Goal: Information Seeking & Learning: Learn about a topic

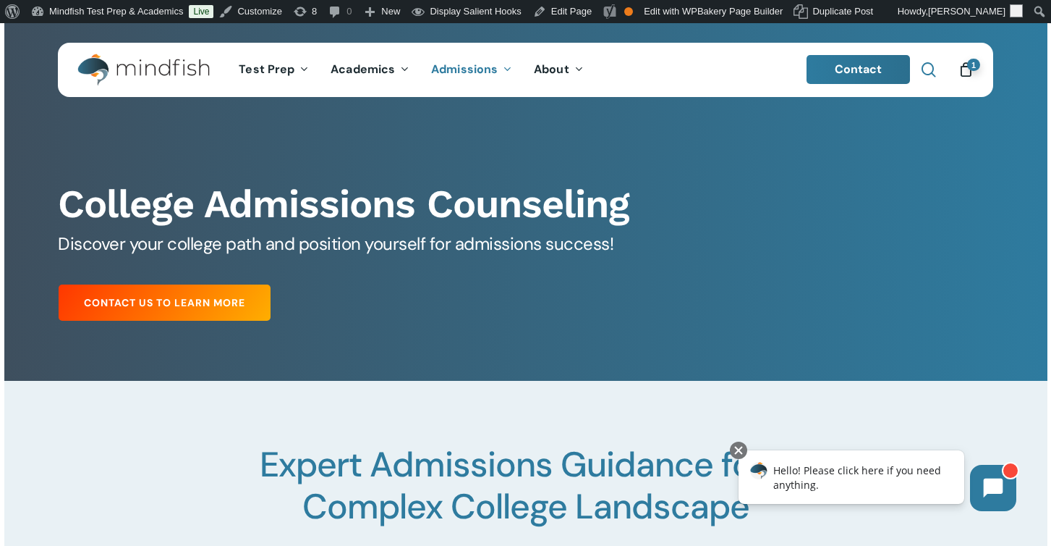
click at [933, 72] on span "Main Menu" at bounding box center [929, 69] width 14 height 14
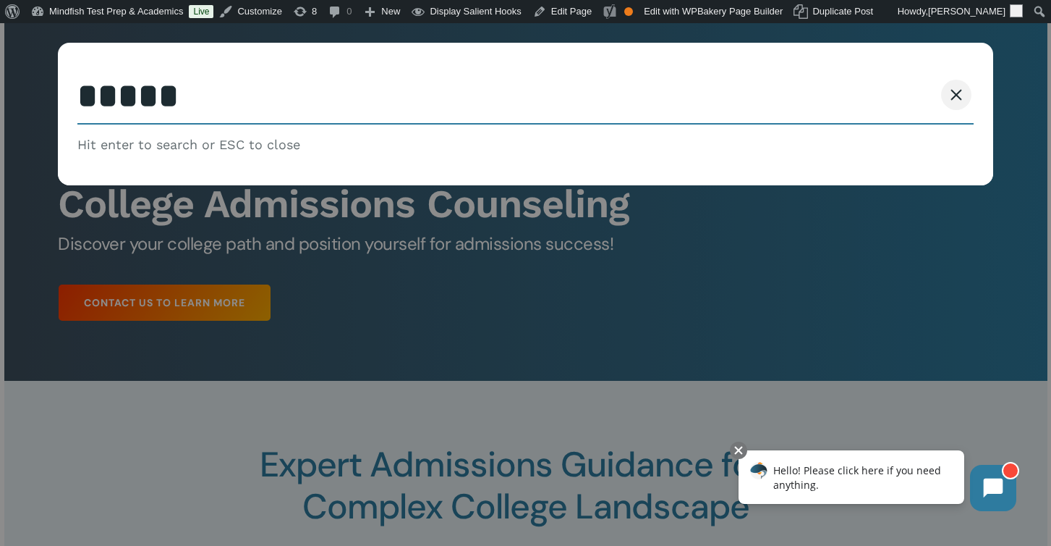
type input "*****"
click at [868, 80] on button "Search" at bounding box center [901, 95] width 66 height 30
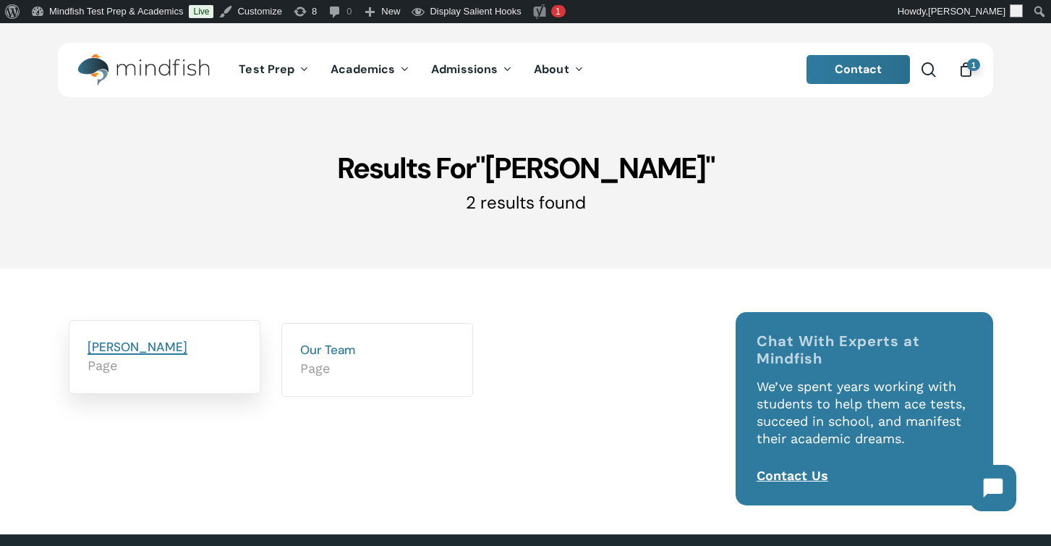
click at [115, 348] on link "Sarah Boyer" at bounding box center [138, 347] width 100 height 16
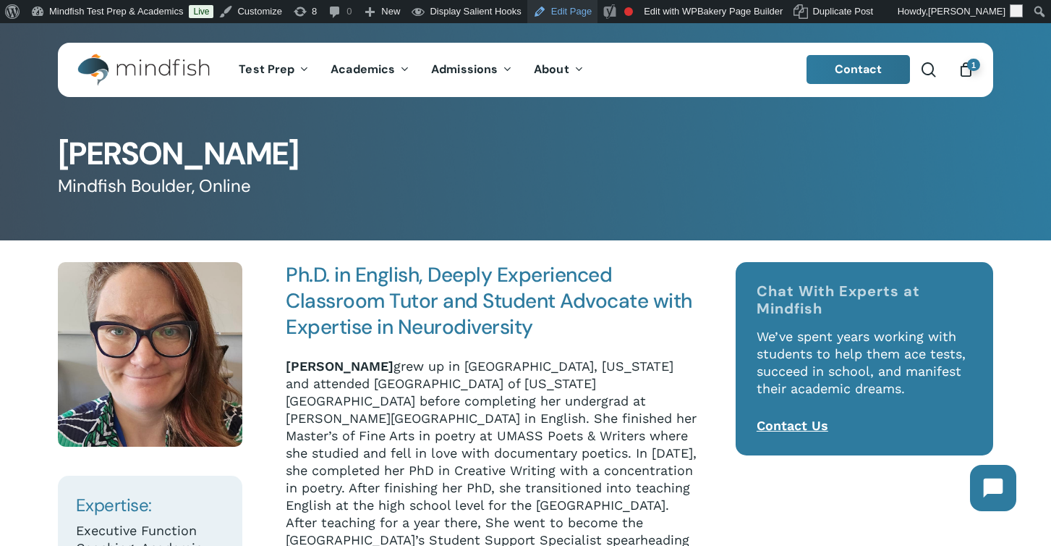
click at [569, 12] on link "Edit Page" at bounding box center [563, 11] width 70 height 23
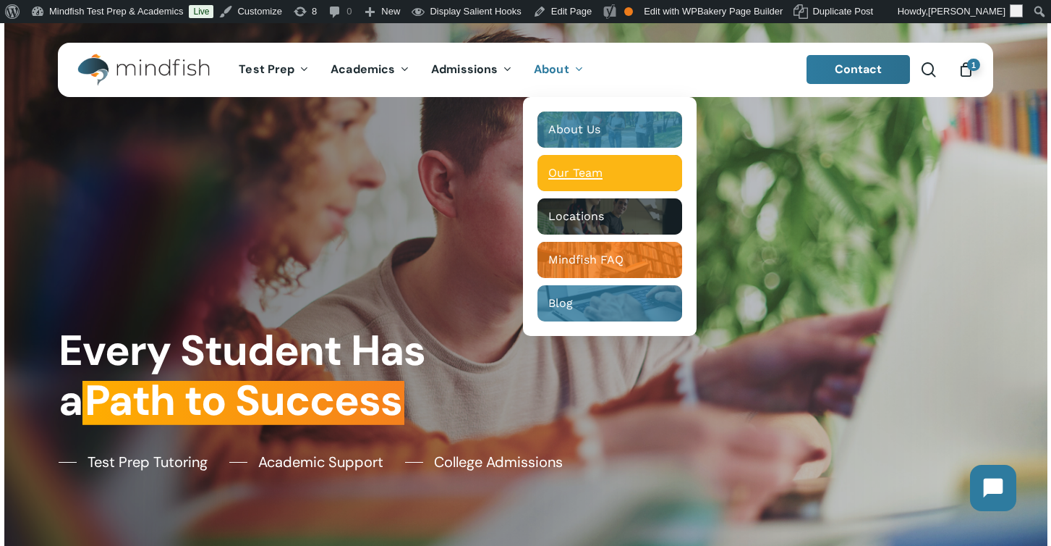
click at [574, 171] on span "Our Team" at bounding box center [576, 173] width 54 height 14
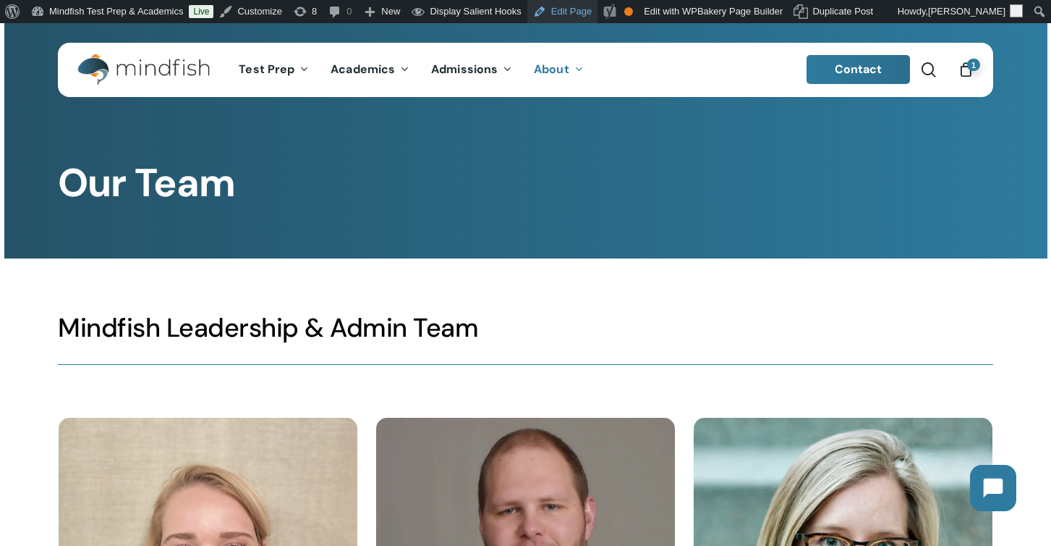
click at [579, 9] on link "Edit Page" at bounding box center [563, 11] width 70 height 23
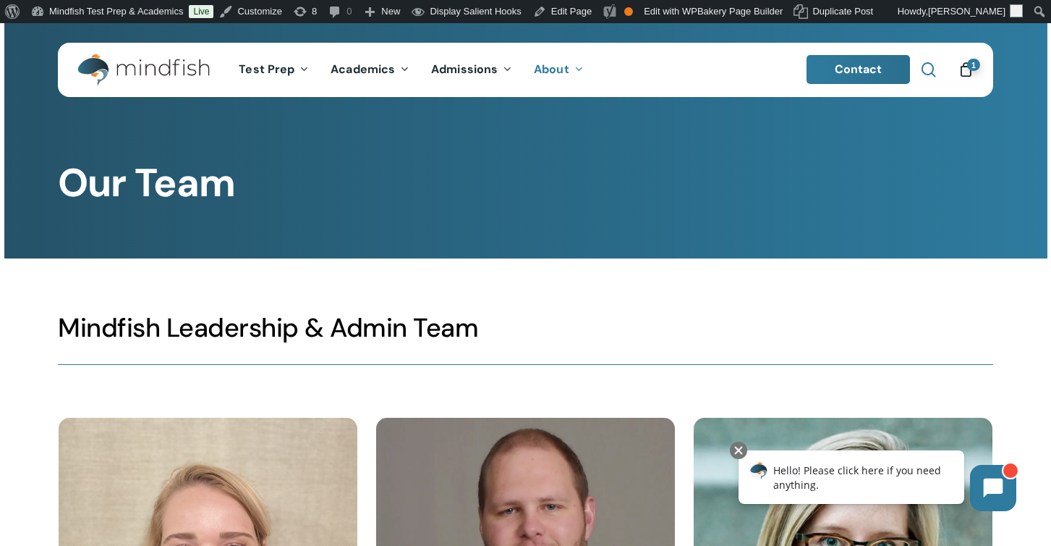
click at [933, 68] on span "Main Menu" at bounding box center [929, 69] width 14 height 14
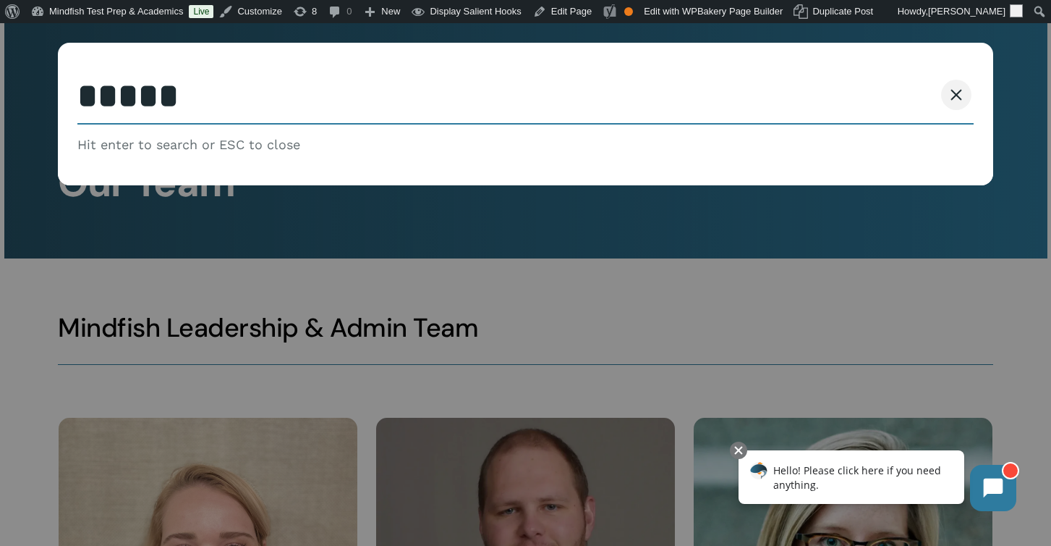
type input "*****"
click at [868, 80] on button "Search" at bounding box center [901, 95] width 66 height 30
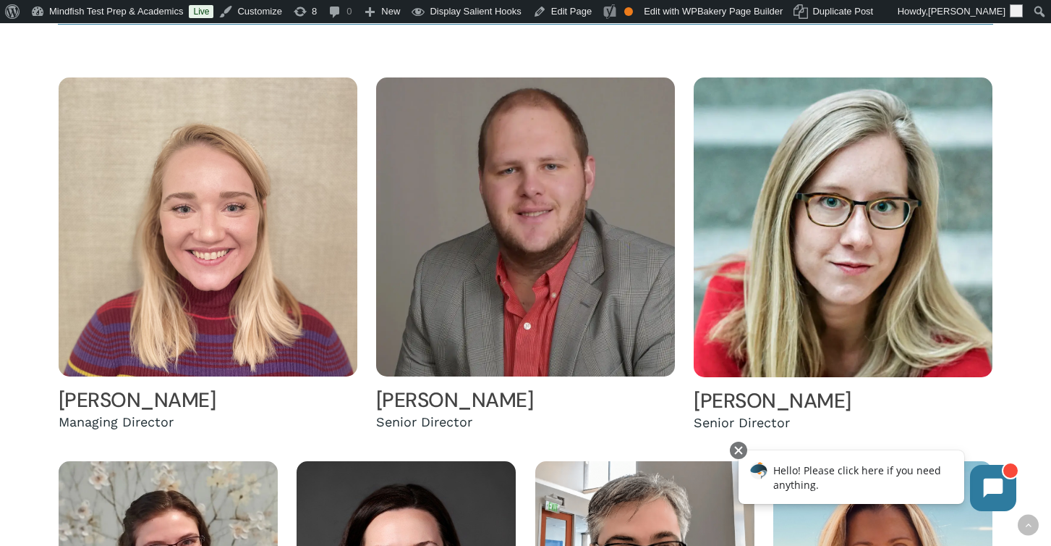
scroll to position [56, 0]
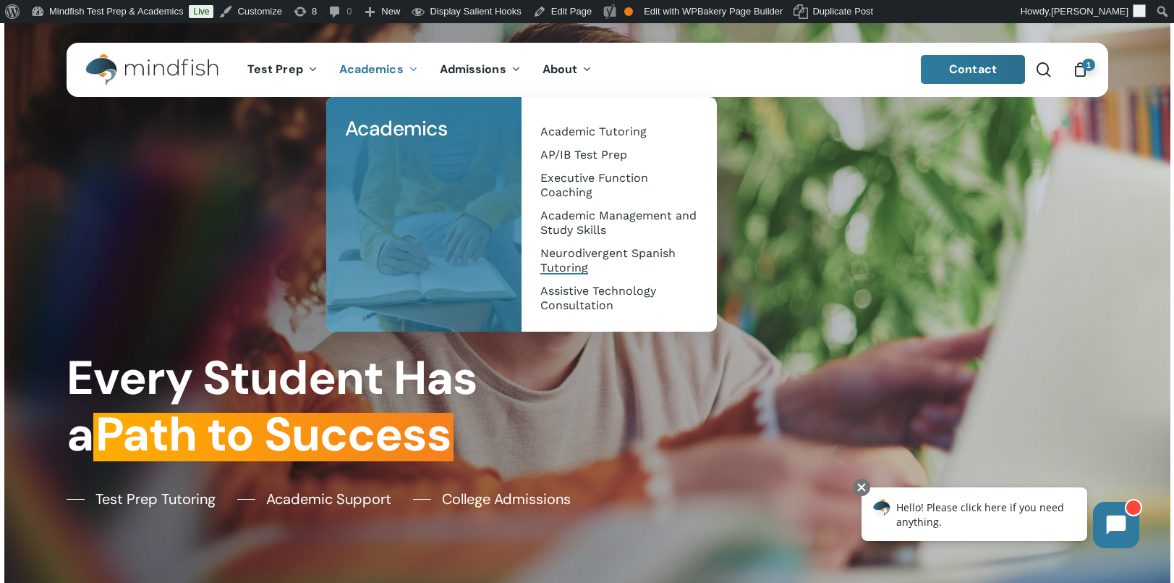
click at [568, 253] on span "Neurodivergent Spanish Tutoring" at bounding box center [608, 260] width 135 height 28
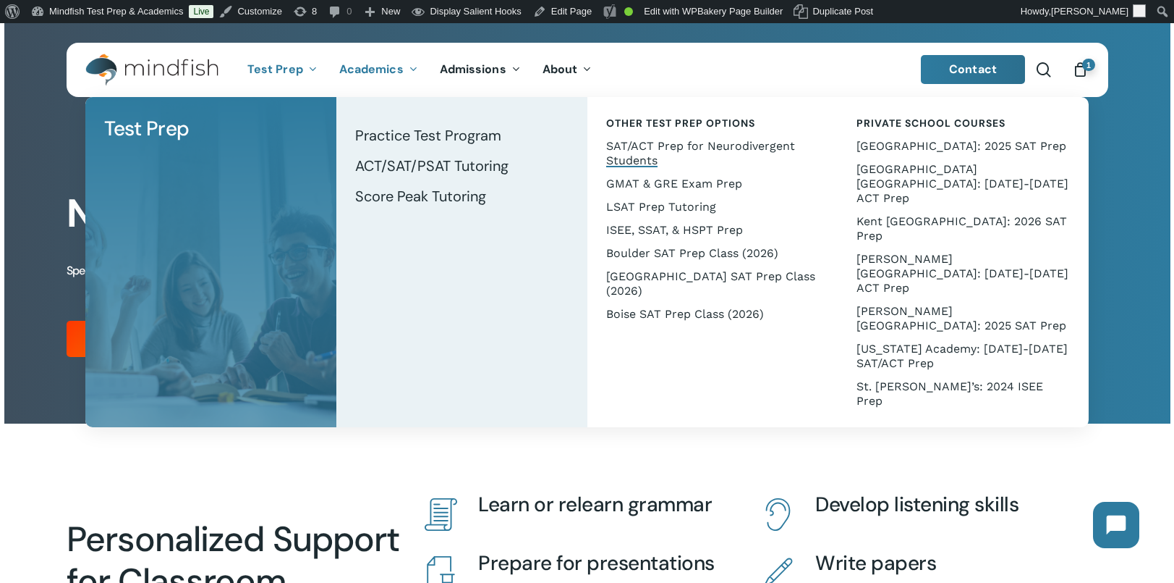
click at [661, 144] on span "SAT/ACT Prep for Neurodivergent Students" at bounding box center [700, 153] width 189 height 28
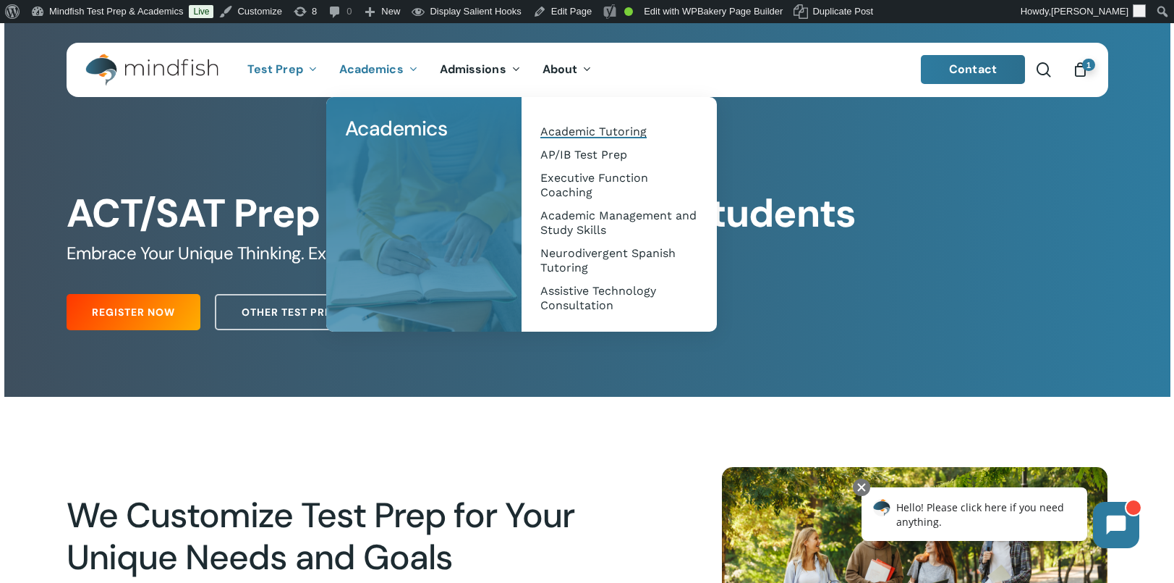
click at [600, 127] on span "Academic Tutoring" at bounding box center [594, 131] width 106 height 14
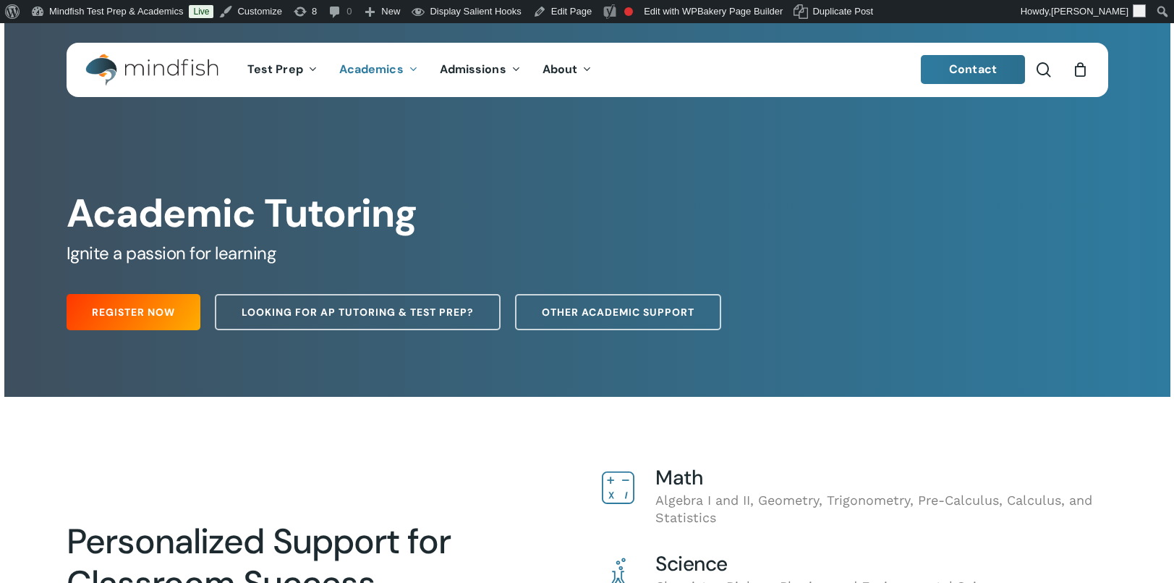
click at [571, 156] on div "Academic Tutoring Ignite a passion for learning Register Now Looking for AP Tut…" at bounding box center [587, 227] width 1063 height 221
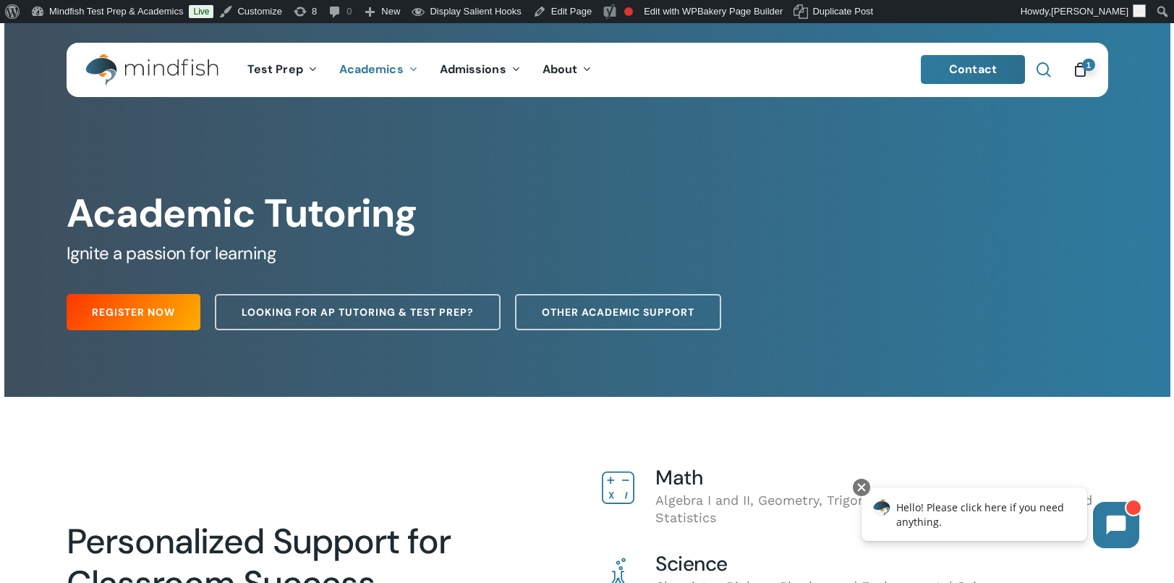
click at [1050, 68] on span "Main Menu" at bounding box center [1044, 69] width 14 height 14
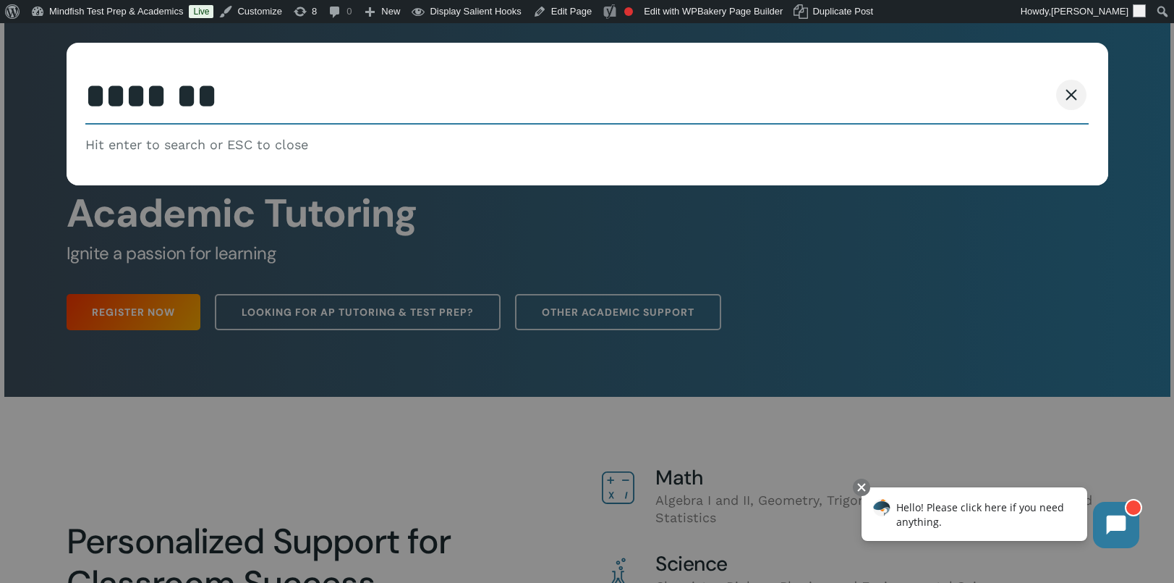
type input "*******"
click at [983, 80] on button "Search" at bounding box center [1016, 95] width 66 height 30
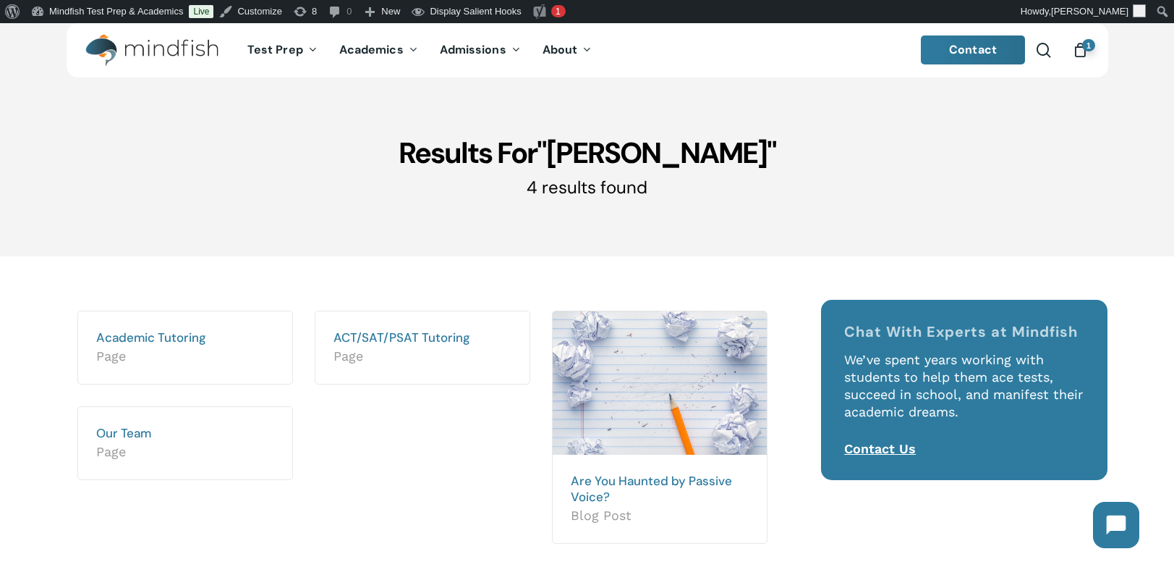
scroll to position [30, 0]
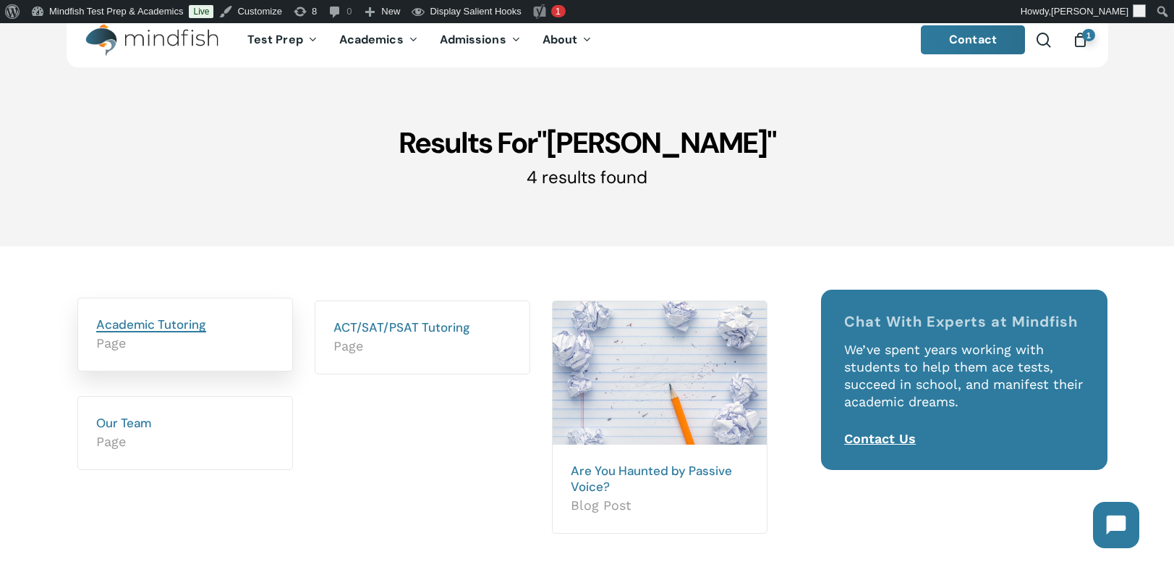
click at [148, 331] on link "Academic Tutoring" at bounding box center [151, 324] width 110 height 16
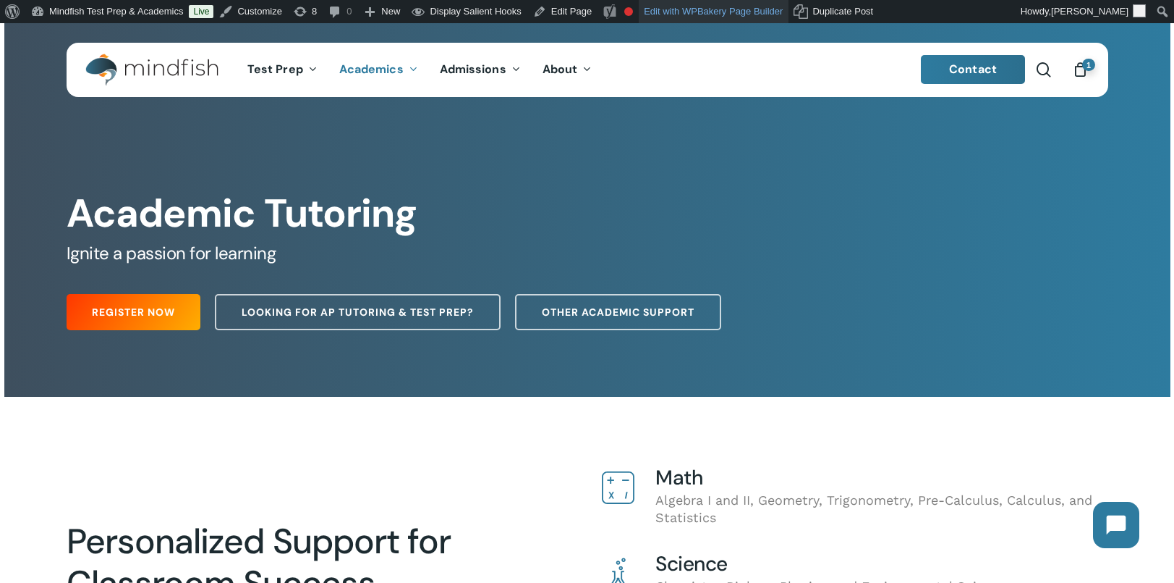
click at [709, 7] on link "Edit with WPBakery Page Builder" at bounding box center [714, 11] width 150 height 23
click at [1046, 70] on span "Main Menu" at bounding box center [1044, 69] width 14 height 14
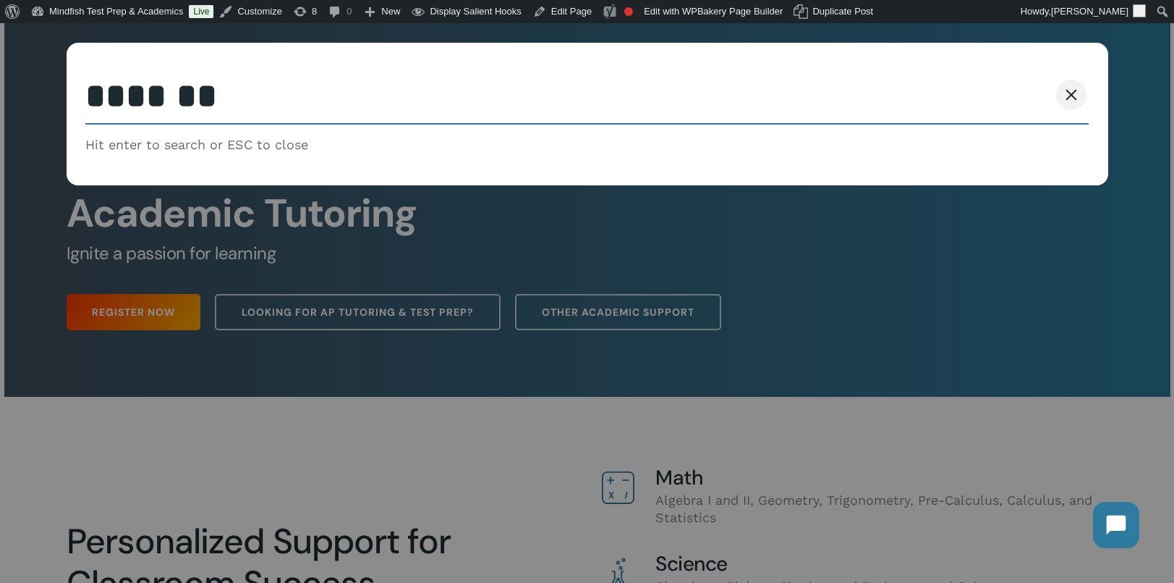
type input "*******"
click at [983, 80] on button "Search" at bounding box center [1016, 95] width 66 height 30
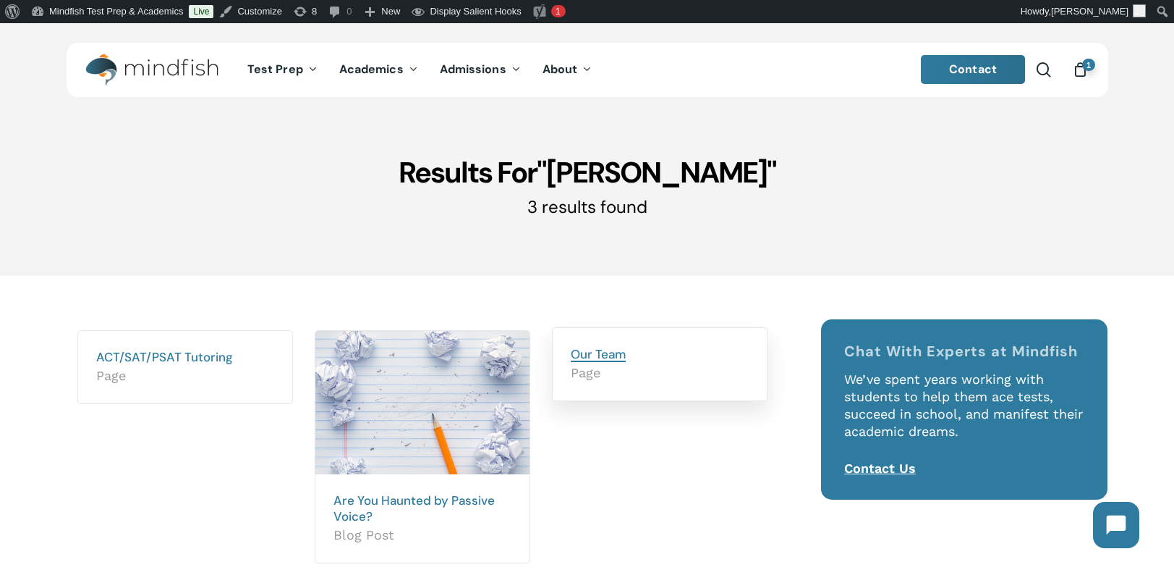
click at [590, 357] on link "Our Team" at bounding box center [598, 354] width 55 height 16
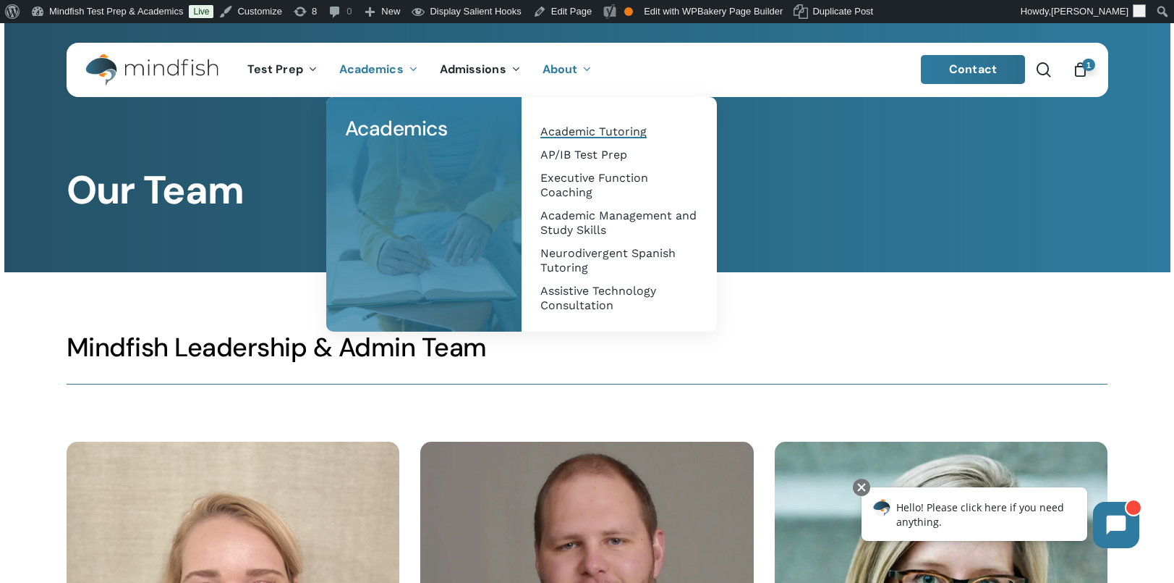
click at [579, 132] on span "Academic Tutoring" at bounding box center [594, 131] width 106 height 14
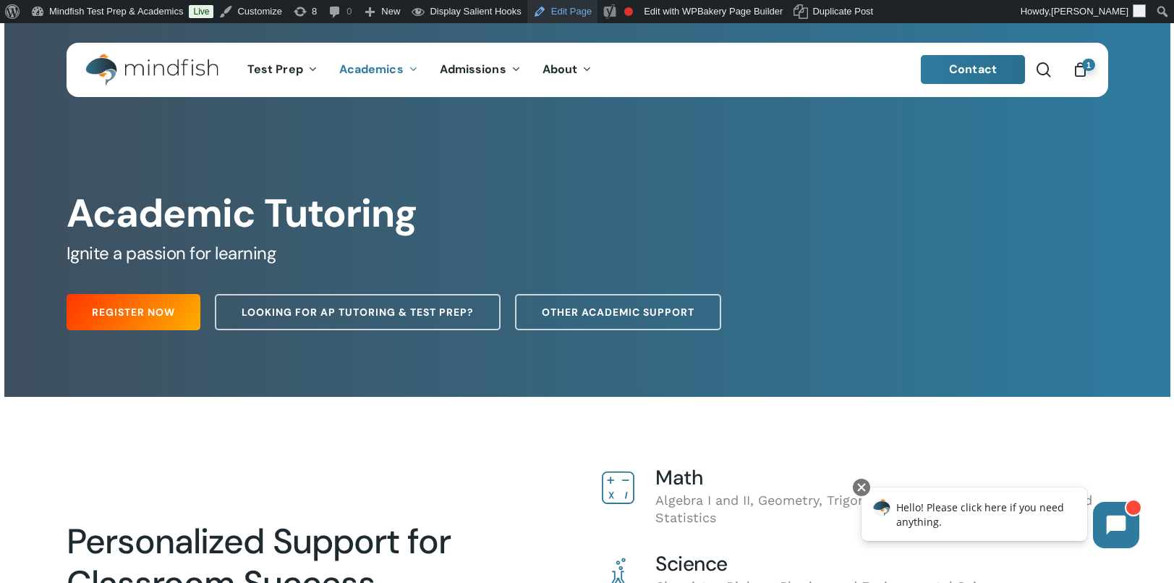
click at [583, 13] on link "Edit Page" at bounding box center [563, 11] width 70 height 23
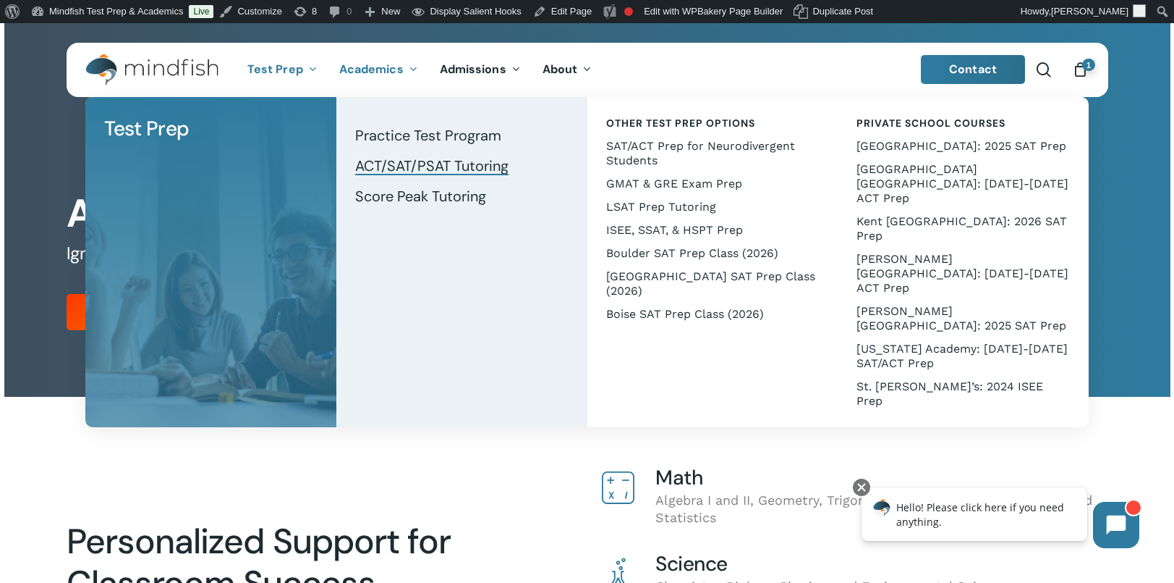
click at [410, 168] on span "ACT/SAT/PSAT Tutoring" at bounding box center [431, 165] width 153 height 19
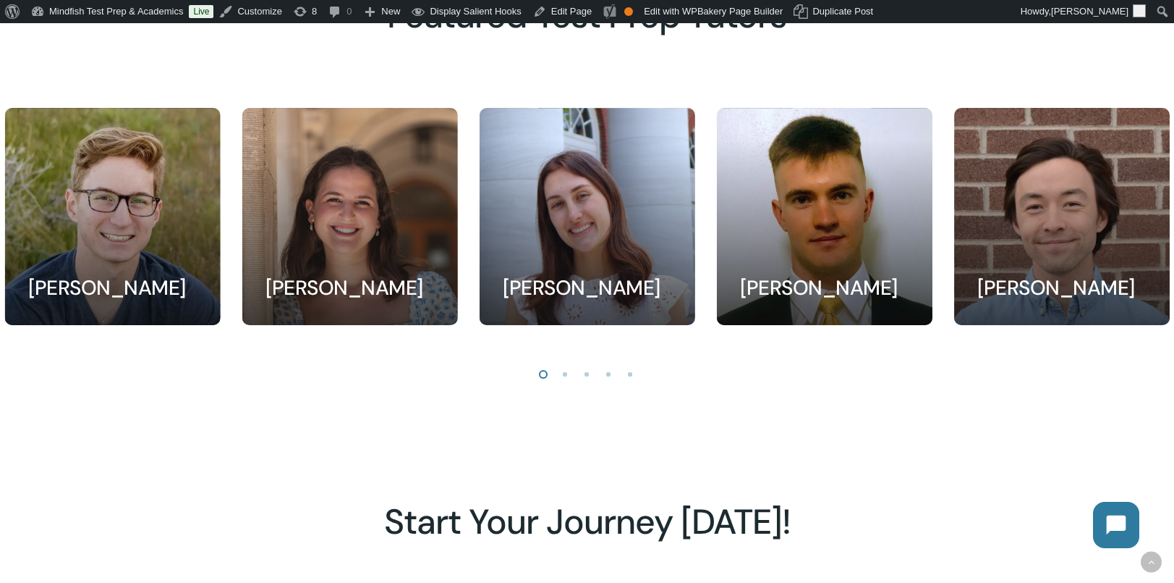
scroll to position [1343, 0]
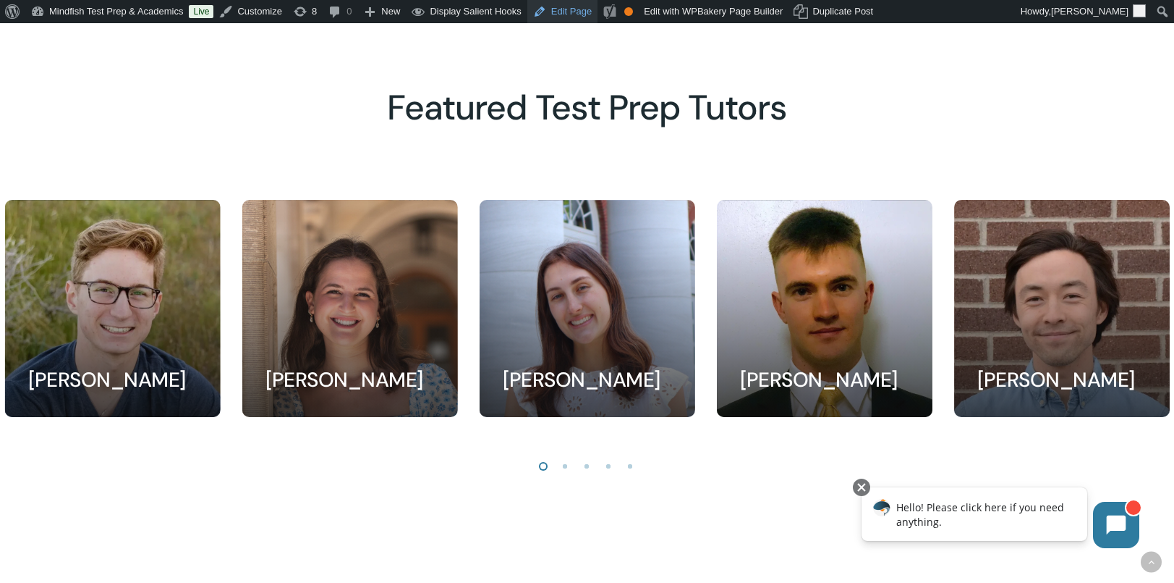
click at [574, 11] on link "Edit Page" at bounding box center [563, 11] width 70 height 23
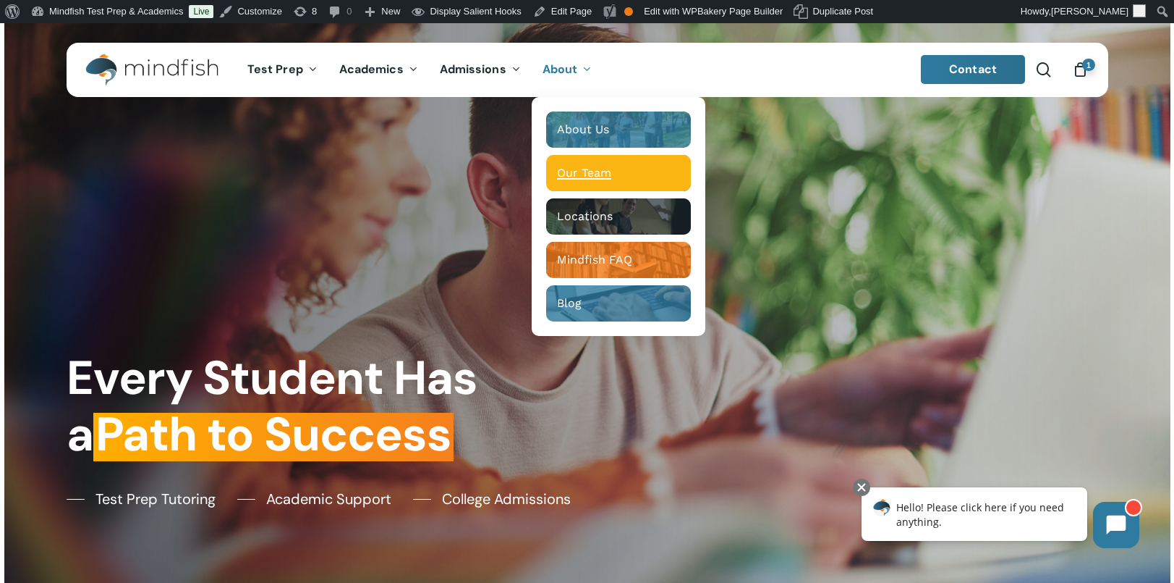
click at [580, 180] on div "Main Menu" at bounding box center [618, 173] width 145 height 36
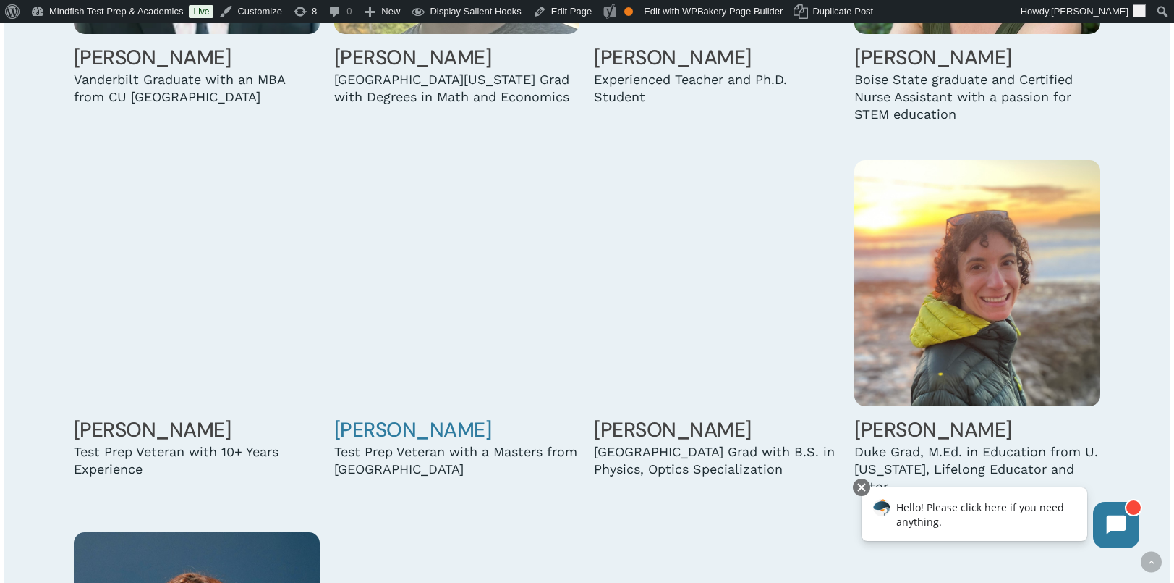
scroll to position [3608, 0]
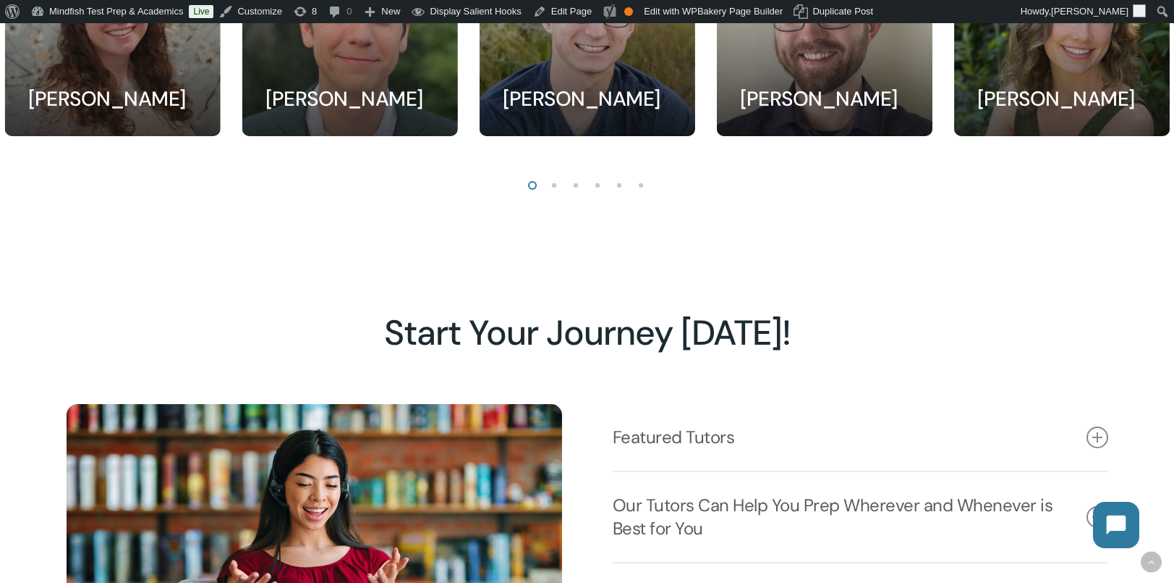
scroll to position [1420, 0]
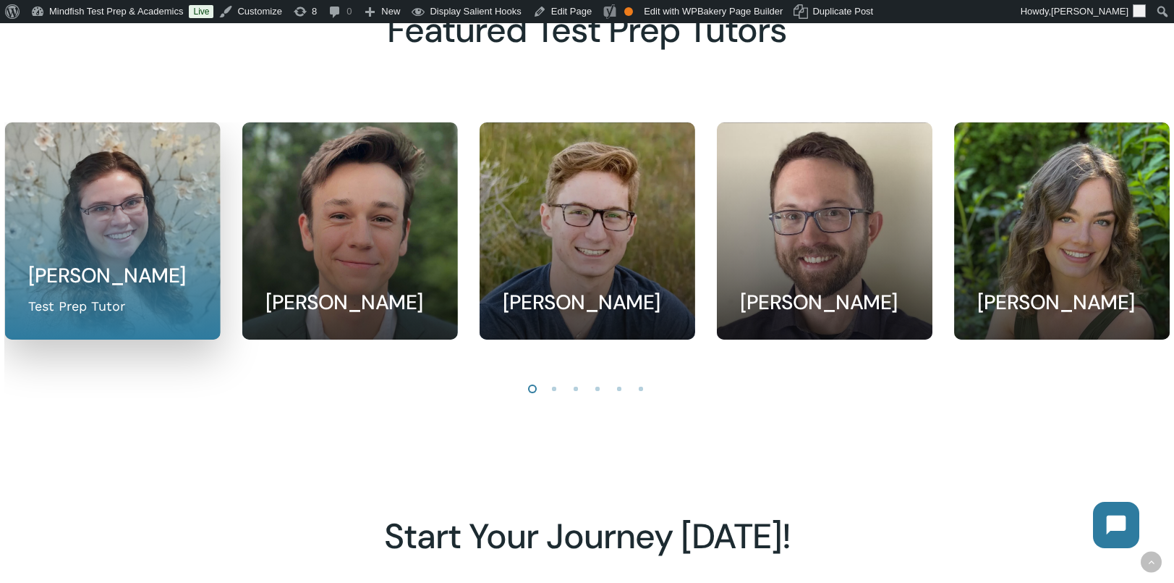
click at [93, 250] on link at bounding box center [112, 231] width 214 height 216
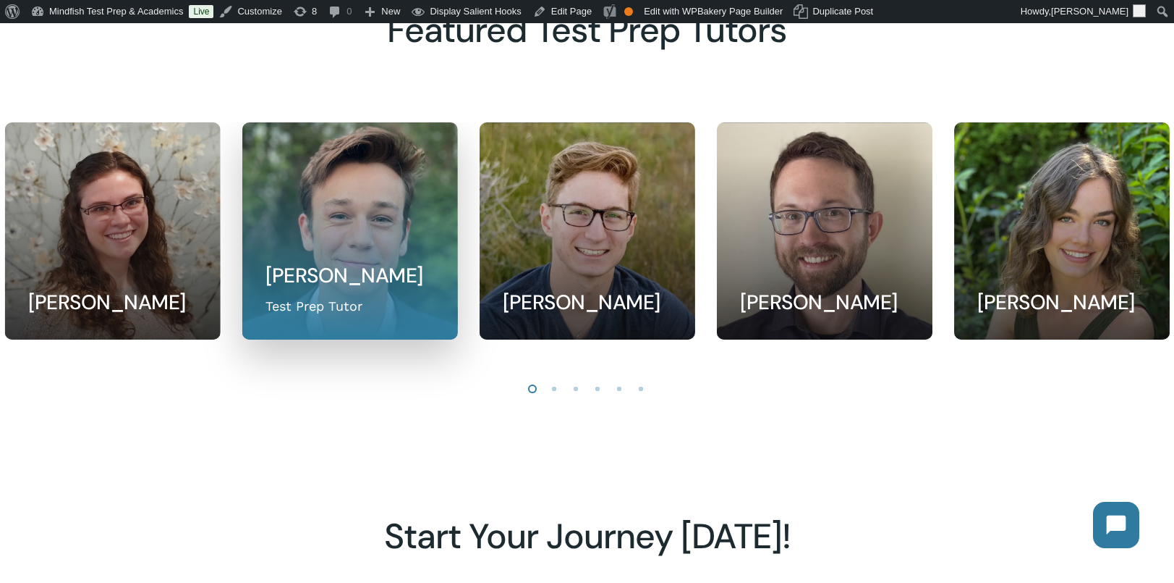
click at [298, 262] on link at bounding box center [349, 231] width 214 height 216
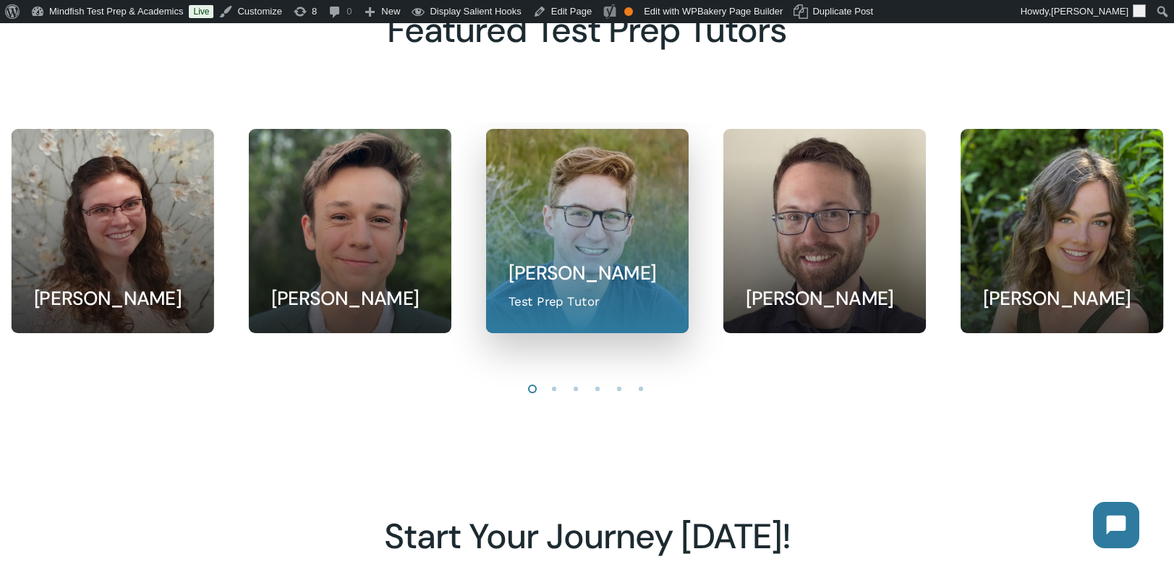
click at [567, 255] on link at bounding box center [587, 231] width 202 height 203
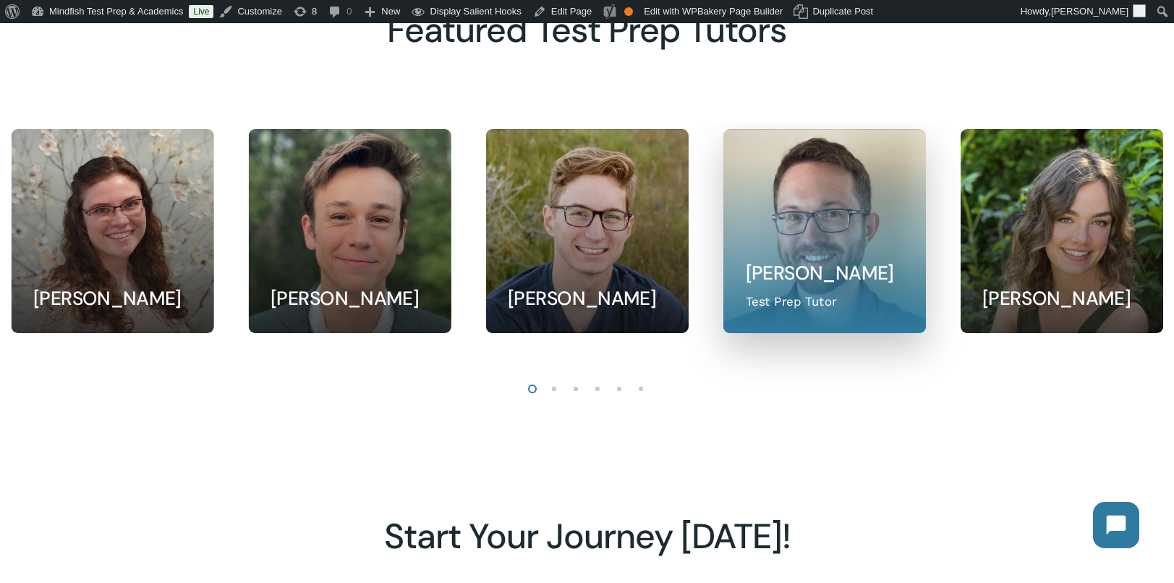
click at [781, 258] on link at bounding box center [825, 231] width 202 height 203
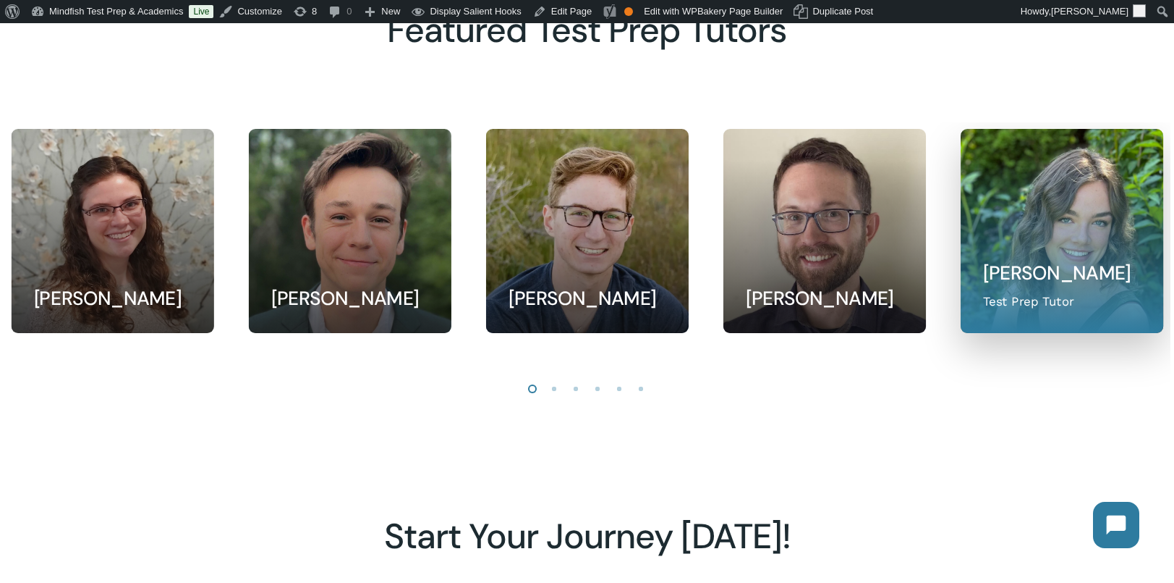
click at [1020, 281] on link at bounding box center [1062, 231] width 202 height 203
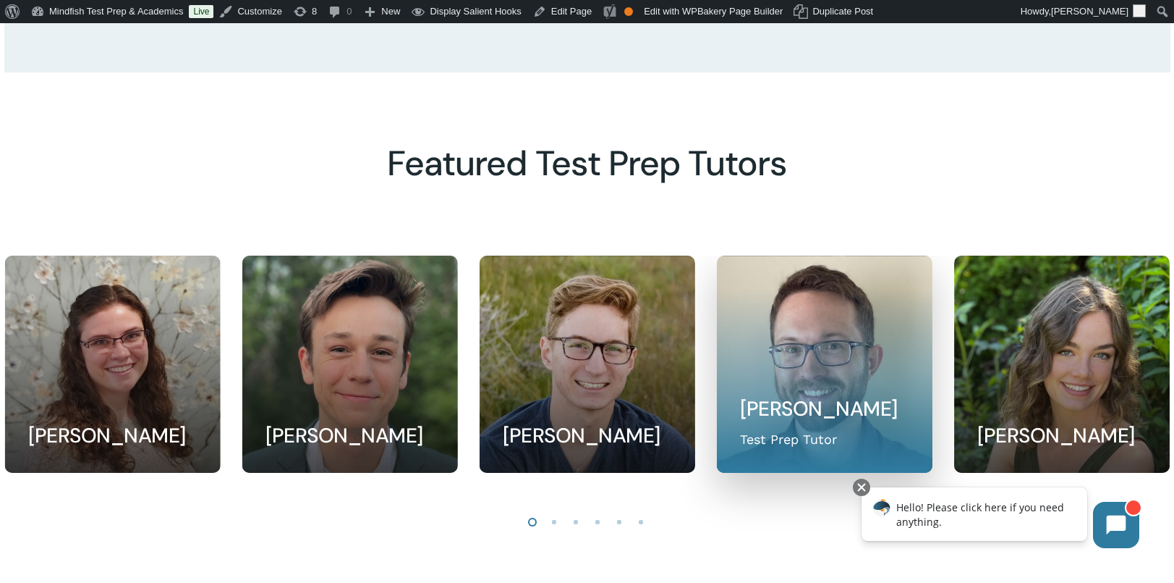
scroll to position [1317, 0]
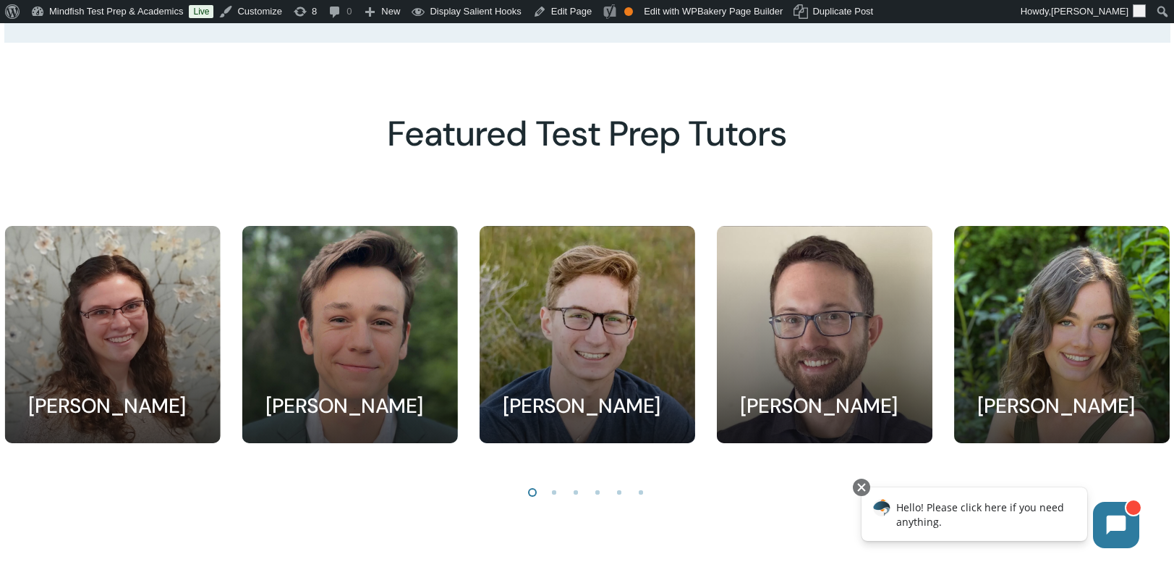
click at [560, 499] on li "Page dot 2" at bounding box center [555, 491] width 22 height 22
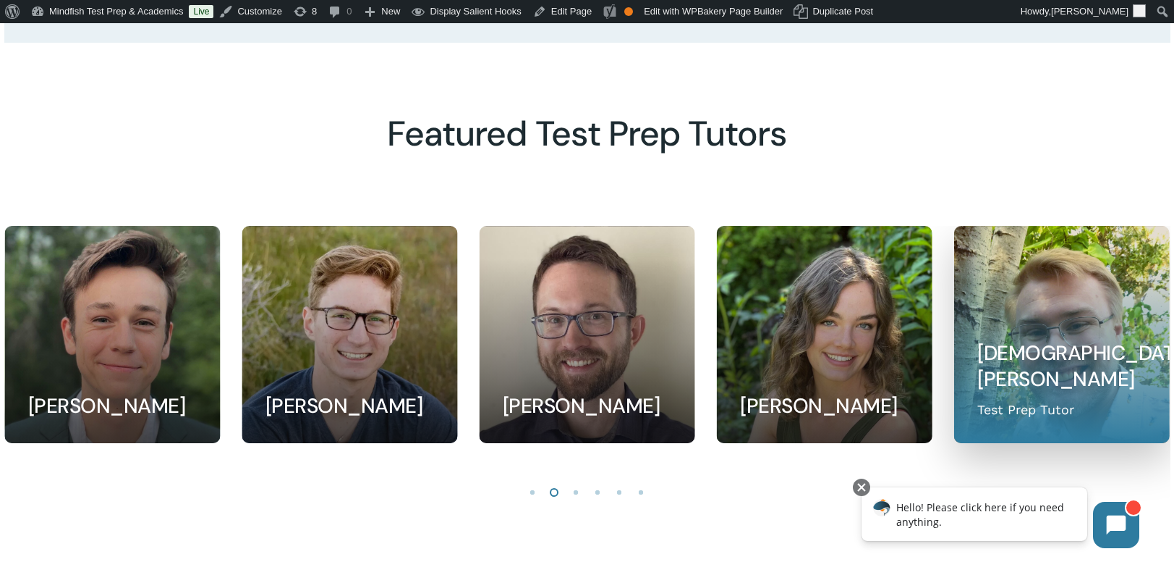
click at [1114, 332] on link at bounding box center [1061, 334] width 214 height 216
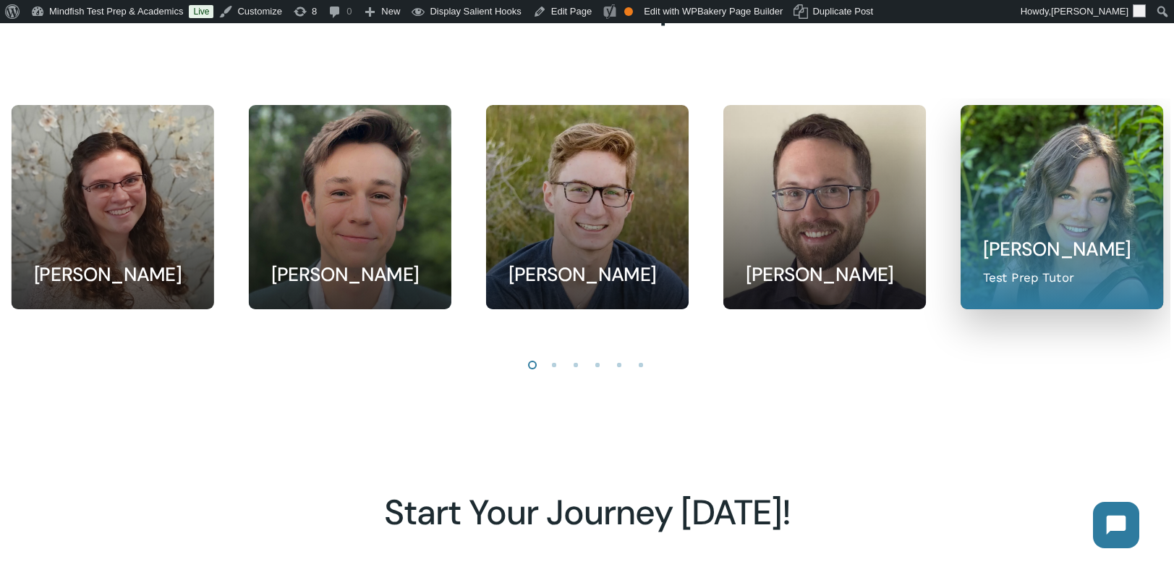
click at [1028, 213] on link at bounding box center [1062, 207] width 202 height 203
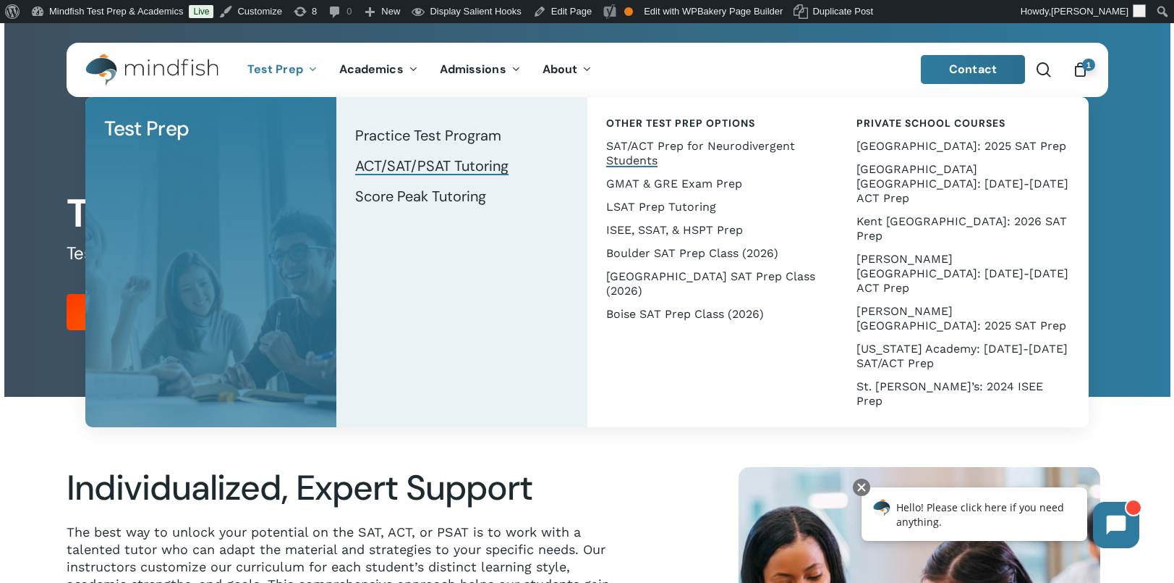
click at [643, 144] on span "SAT/ACT Prep for Neurodivergent Students" at bounding box center [700, 153] width 189 height 28
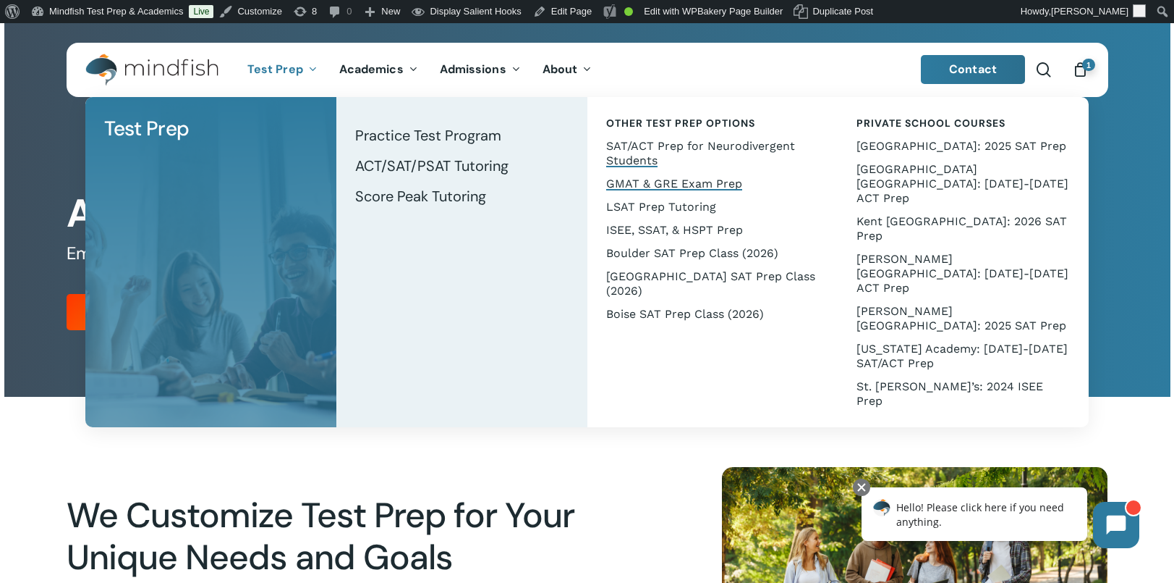
click at [669, 181] on span "GMAT & GRE Exam Prep" at bounding box center [674, 184] width 136 height 14
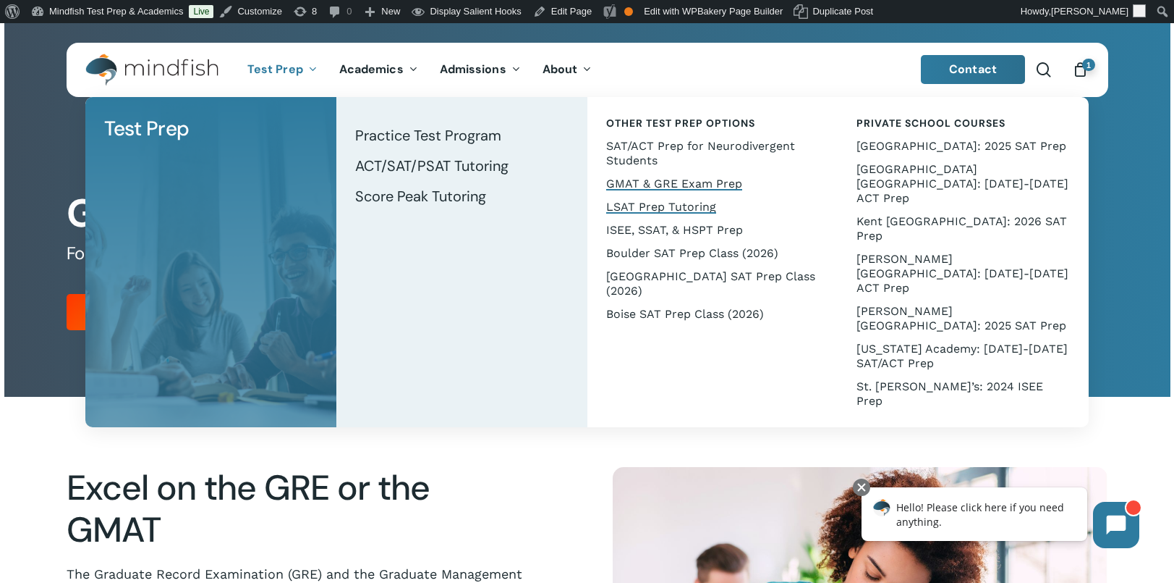
click at [634, 200] on span "LSAT Prep Tutoring" at bounding box center [661, 207] width 110 height 14
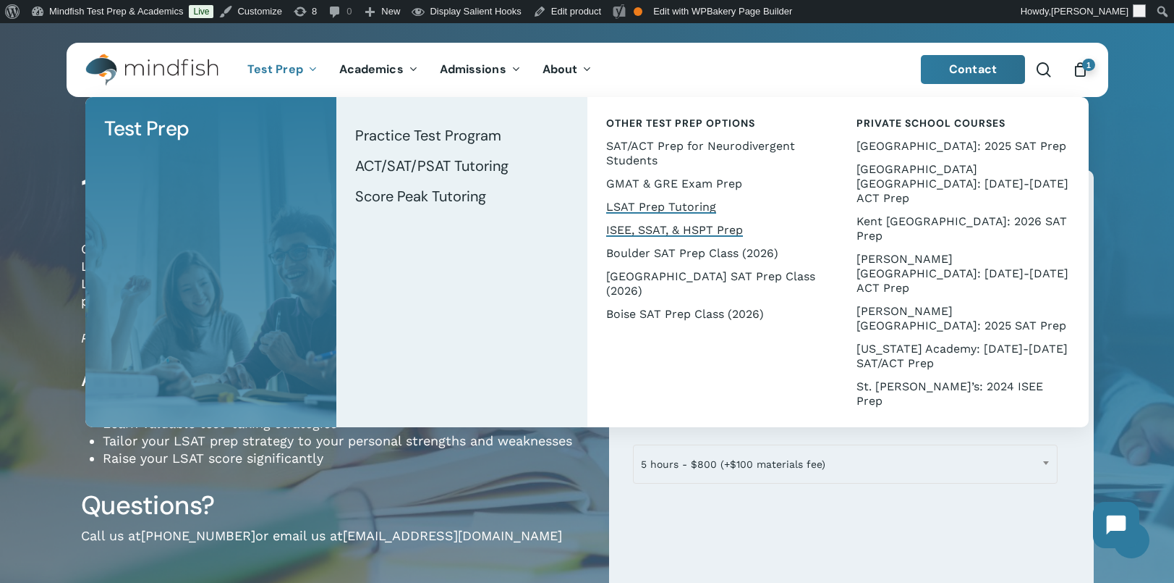
click at [655, 225] on span "ISEE, SSAT, & HSPT Prep" at bounding box center [674, 230] width 137 height 14
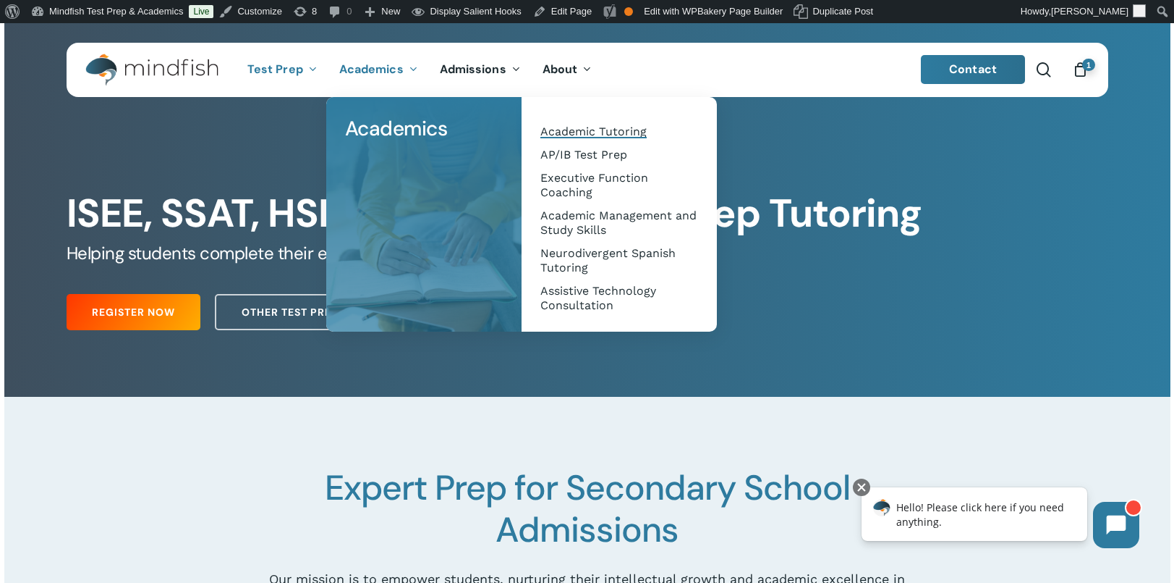
click at [591, 127] on span "Academic Tutoring" at bounding box center [594, 131] width 106 height 14
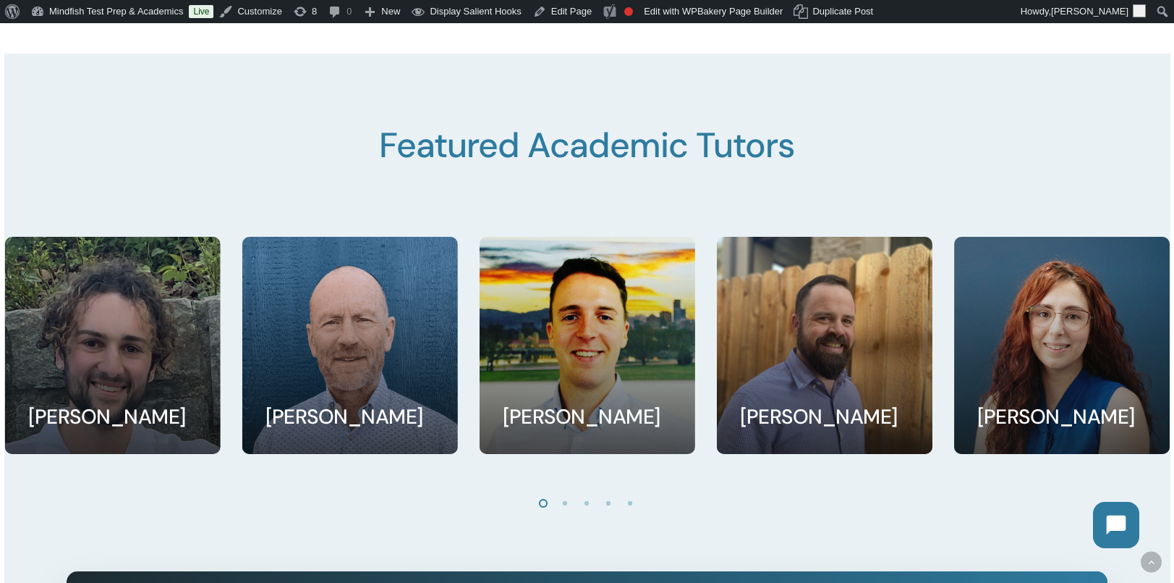
scroll to position [1180, 0]
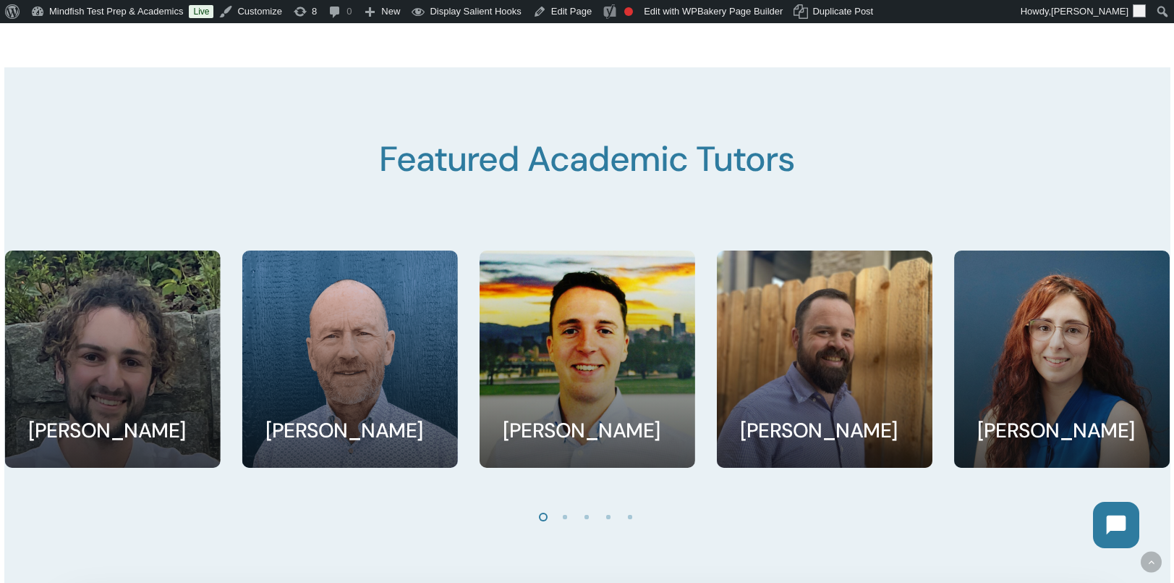
click at [567, 523] on li "Page dot 2" at bounding box center [566, 516] width 22 height 22
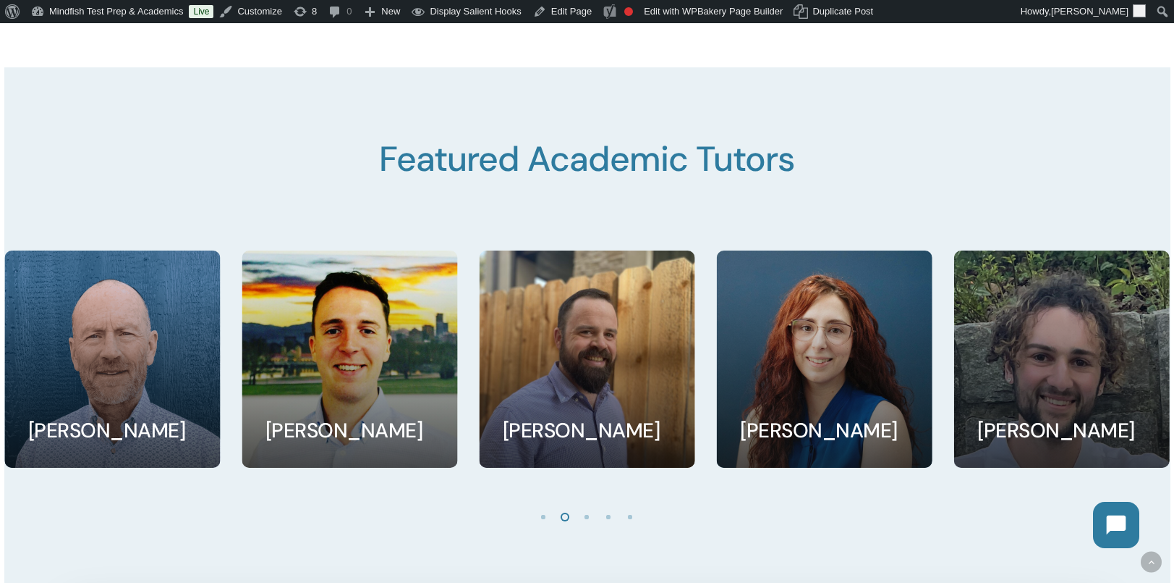
click at [584, 520] on li "Page dot 3" at bounding box center [588, 516] width 22 height 22
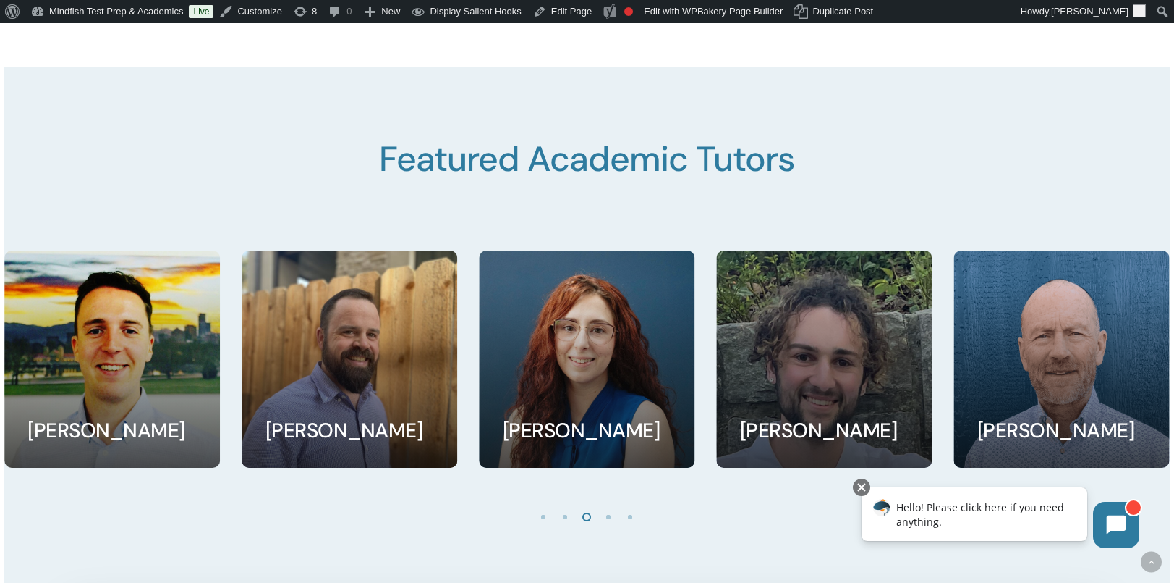
click at [606, 522] on li "Page dot 4" at bounding box center [609, 516] width 22 height 22
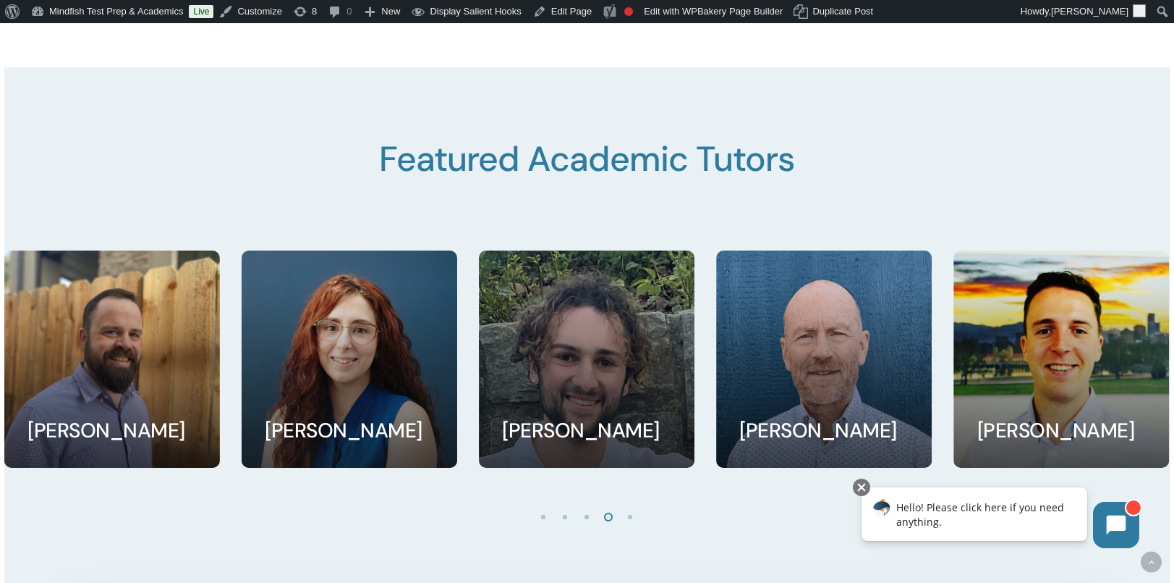
click at [633, 521] on li "Page dot 5" at bounding box center [631, 516] width 22 height 22
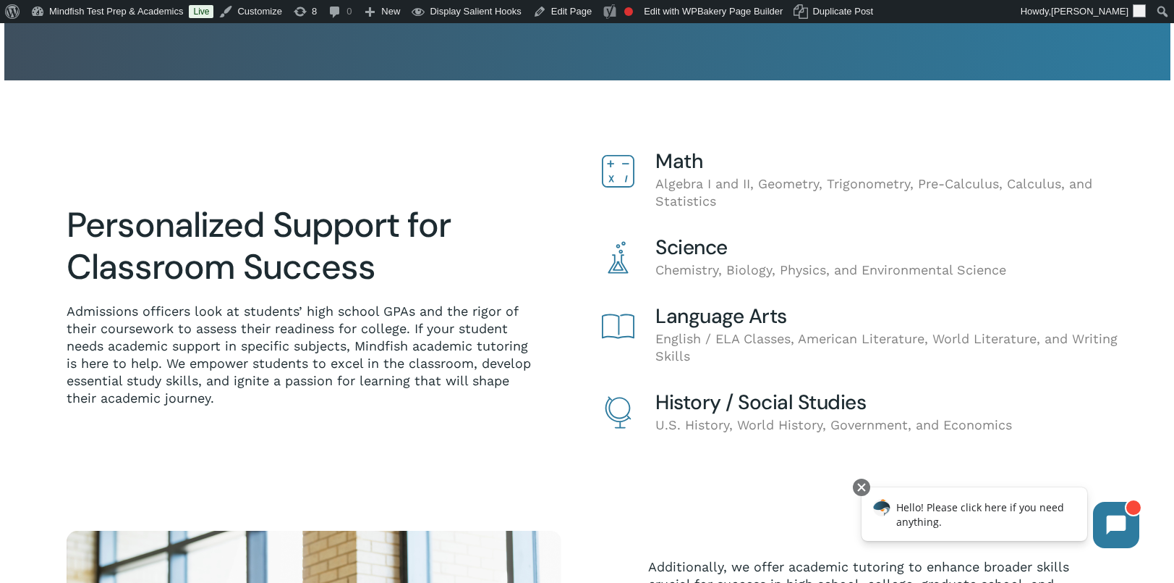
scroll to position [0, 0]
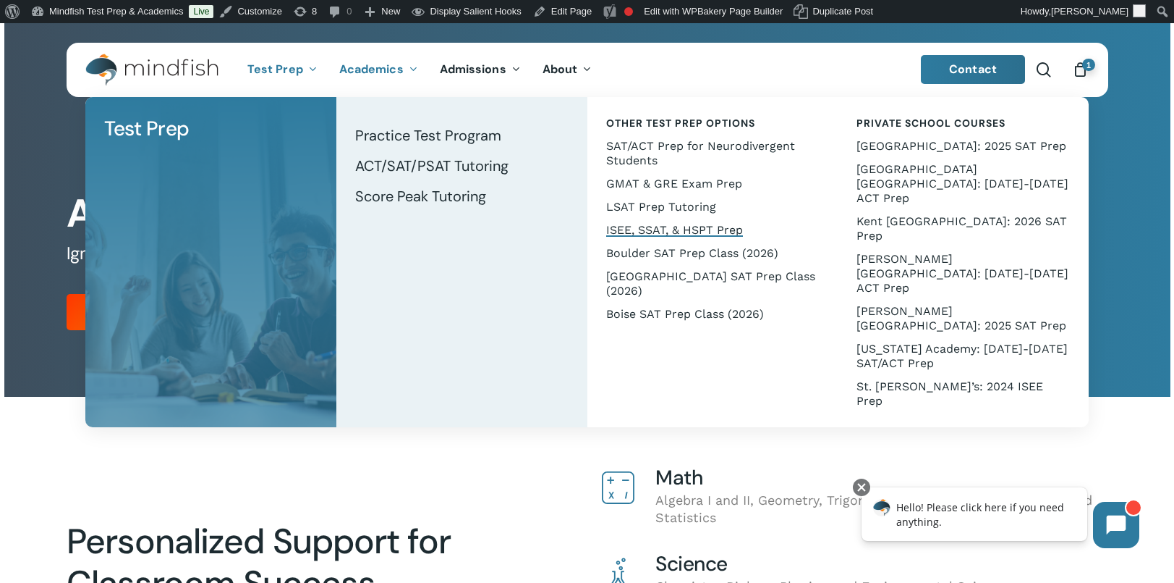
click at [654, 224] on span "ISEE, SSAT, & HSPT Prep" at bounding box center [674, 230] width 137 height 14
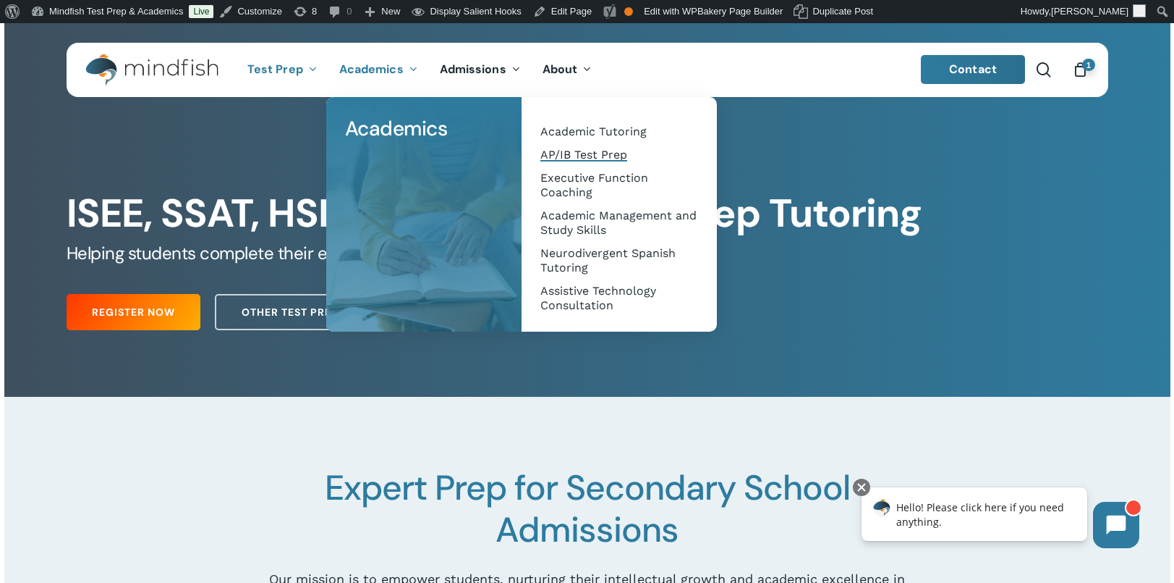
click at [579, 154] on span "AP/IB Test Prep" at bounding box center [584, 155] width 87 height 14
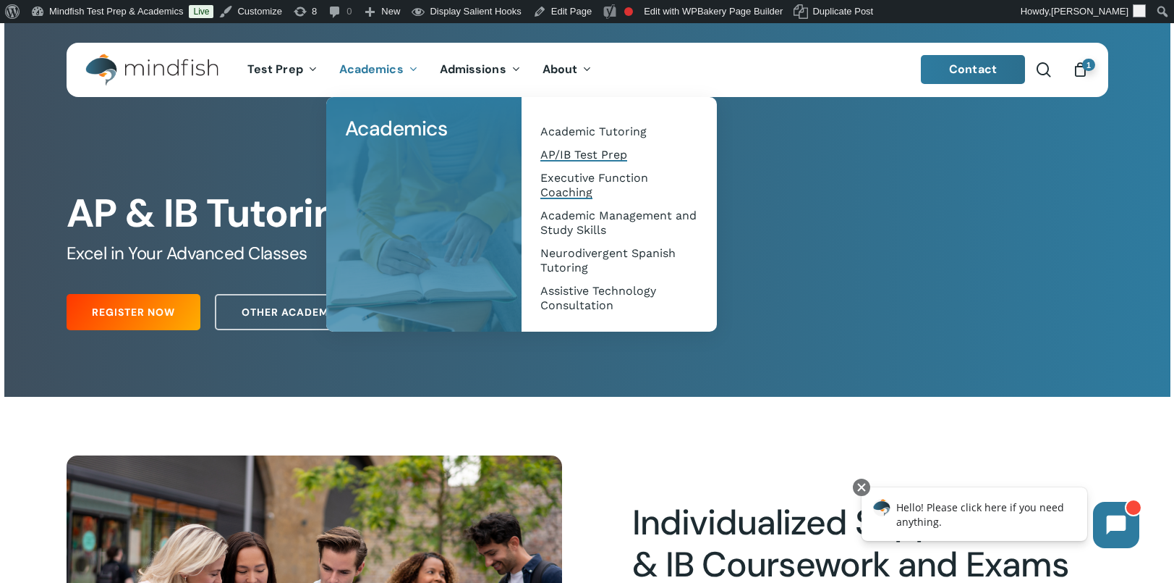
click at [588, 181] on span "Executive Function Coaching" at bounding box center [595, 185] width 108 height 28
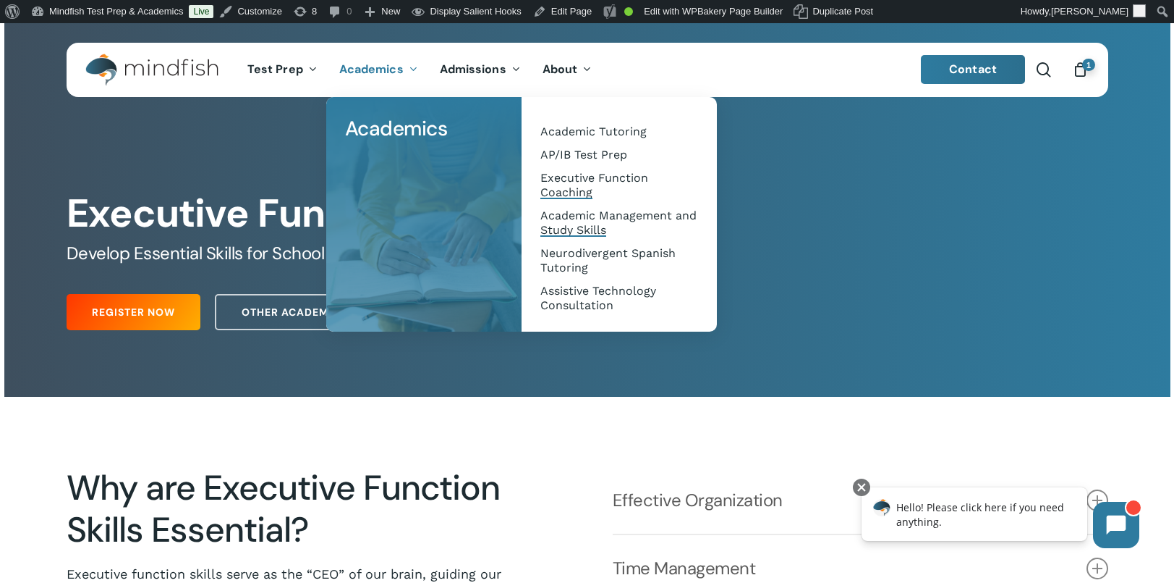
click at [570, 211] on span "Academic Management and Study Skills" at bounding box center [619, 222] width 156 height 28
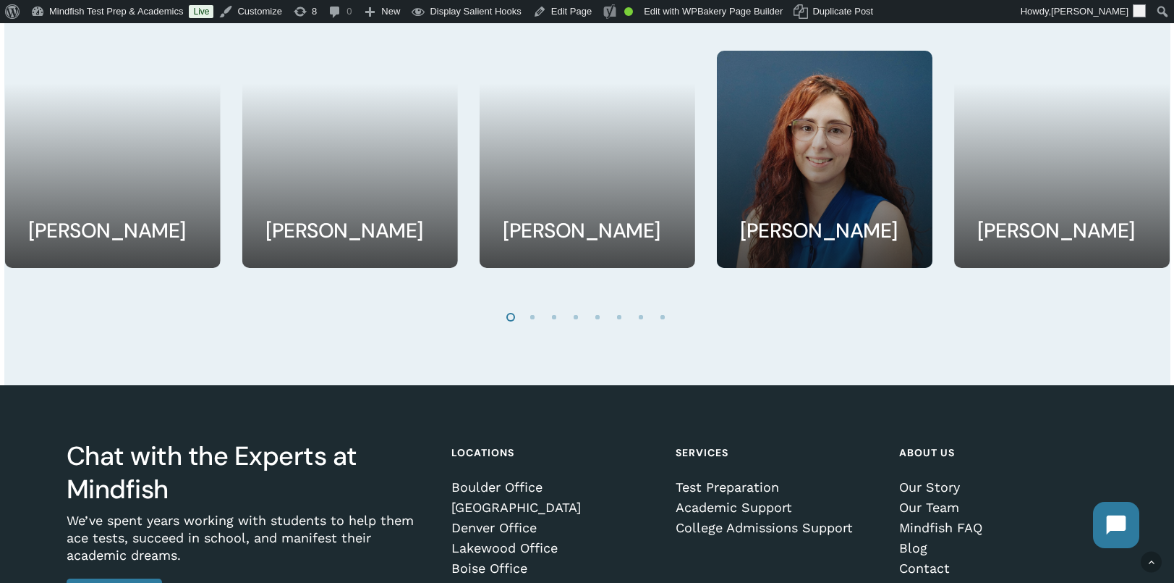
scroll to position [2132, 0]
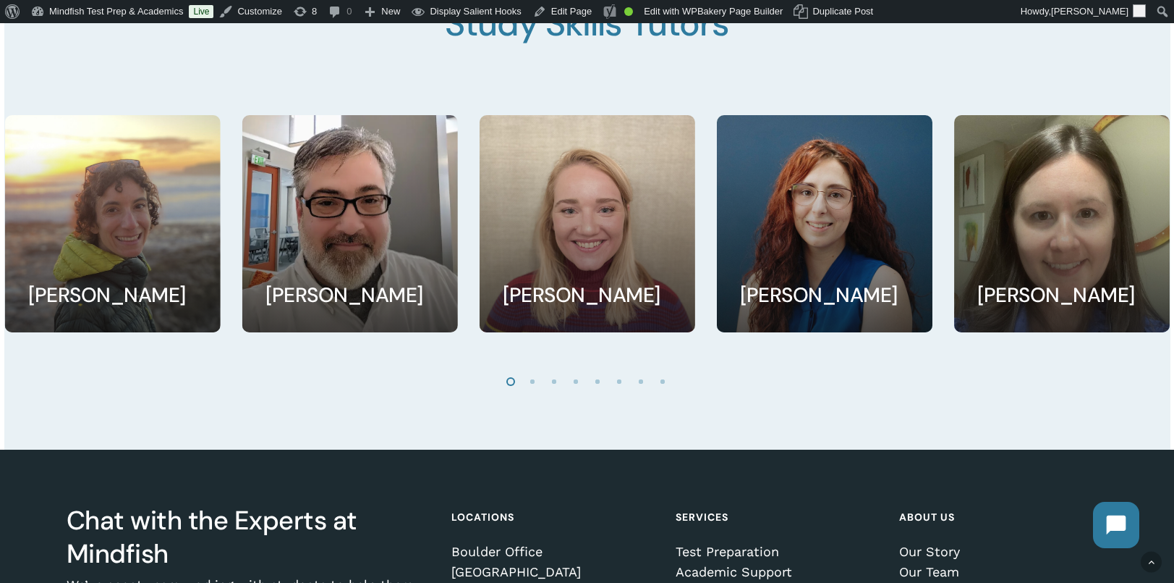
click at [535, 389] on li "Page dot 2" at bounding box center [533, 381] width 22 height 22
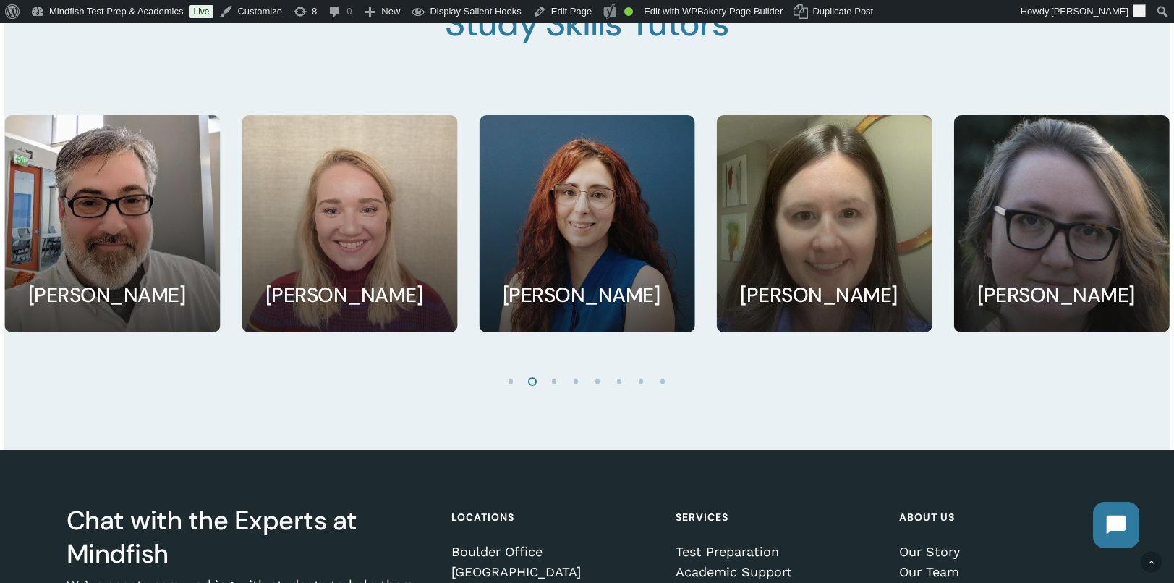
click at [555, 388] on li "Page dot 3" at bounding box center [555, 381] width 22 height 22
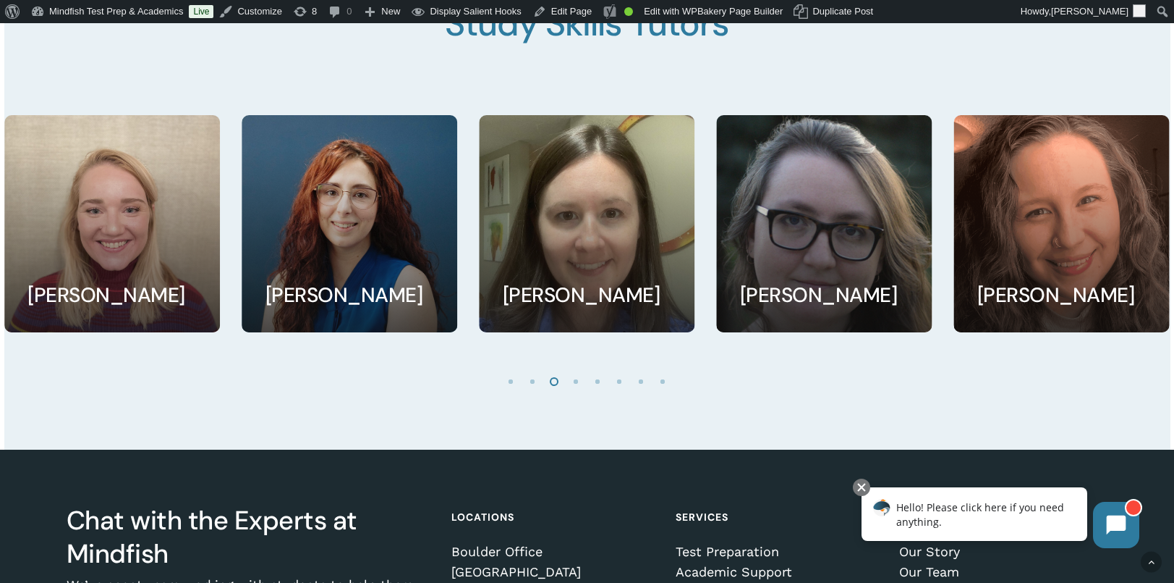
click at [582, 390] on li "Page dot 4" at bounding box center [577, 381] width 22 height 22
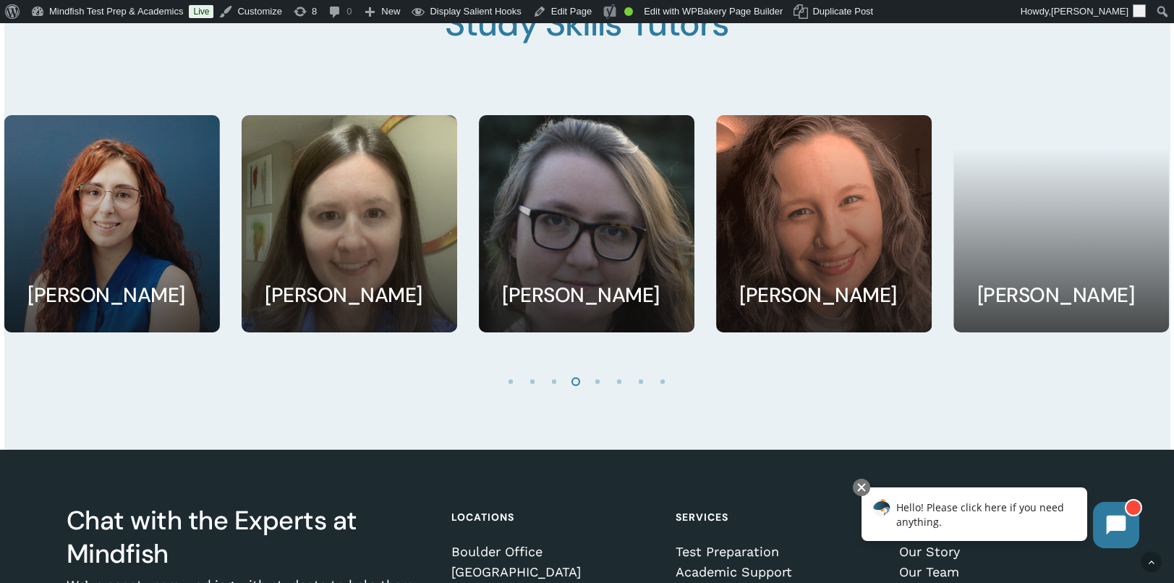
click at [596, 389] on li "Page dot 5" at bounding box center [599, 381] width 22 height 22
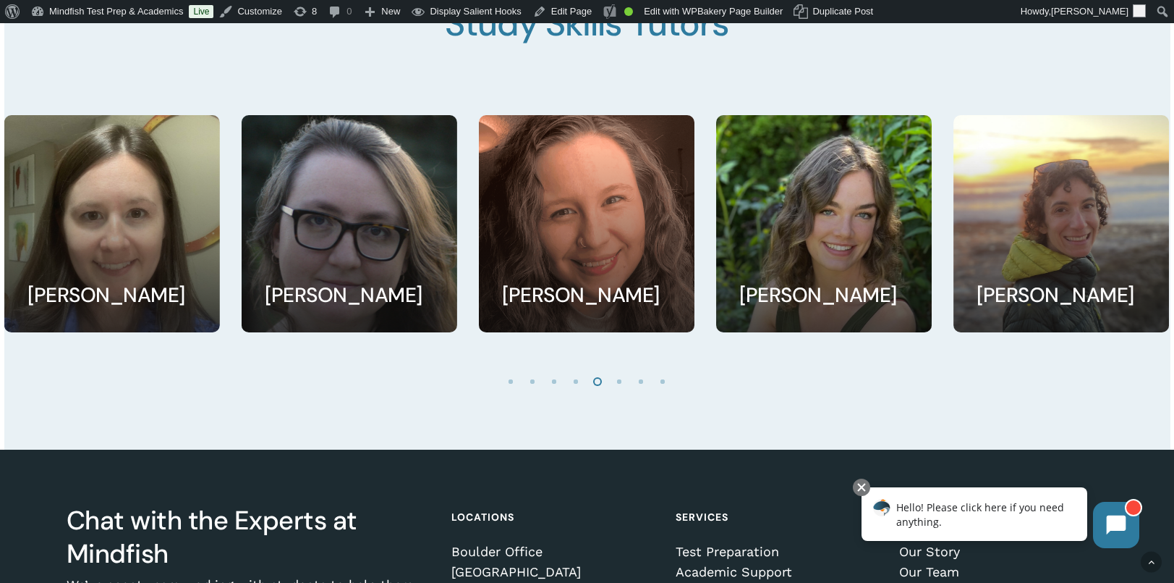
click at [622, 389] on li "Page dot 6" at bounding box center [620, 381] width 22 height 22
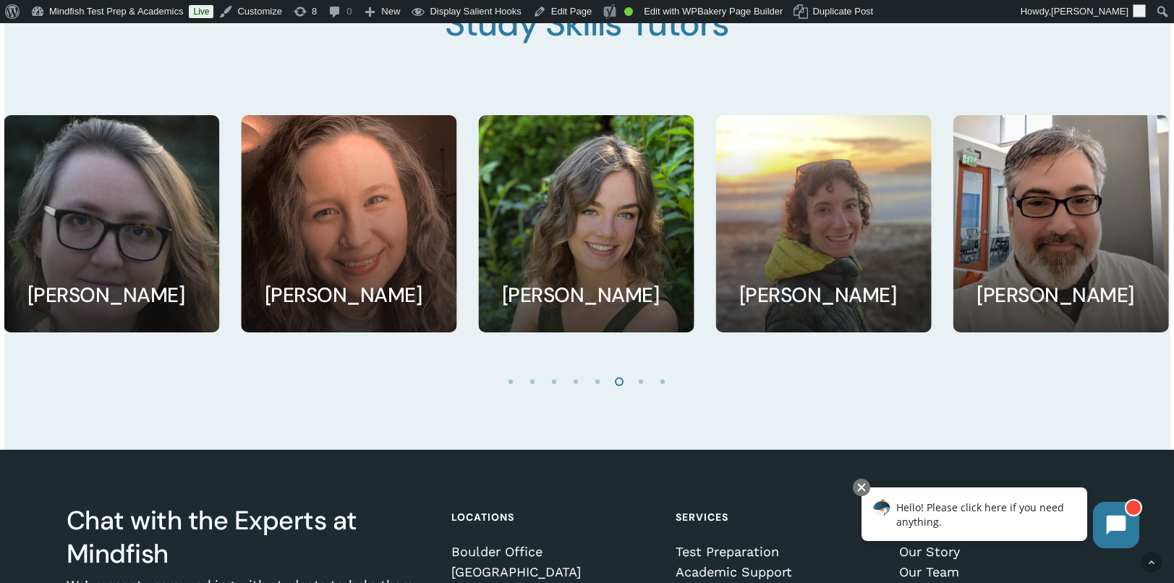
click at [639, 389] on li "Page dot 7" at bounding box center [642, 381] width 22 height 22
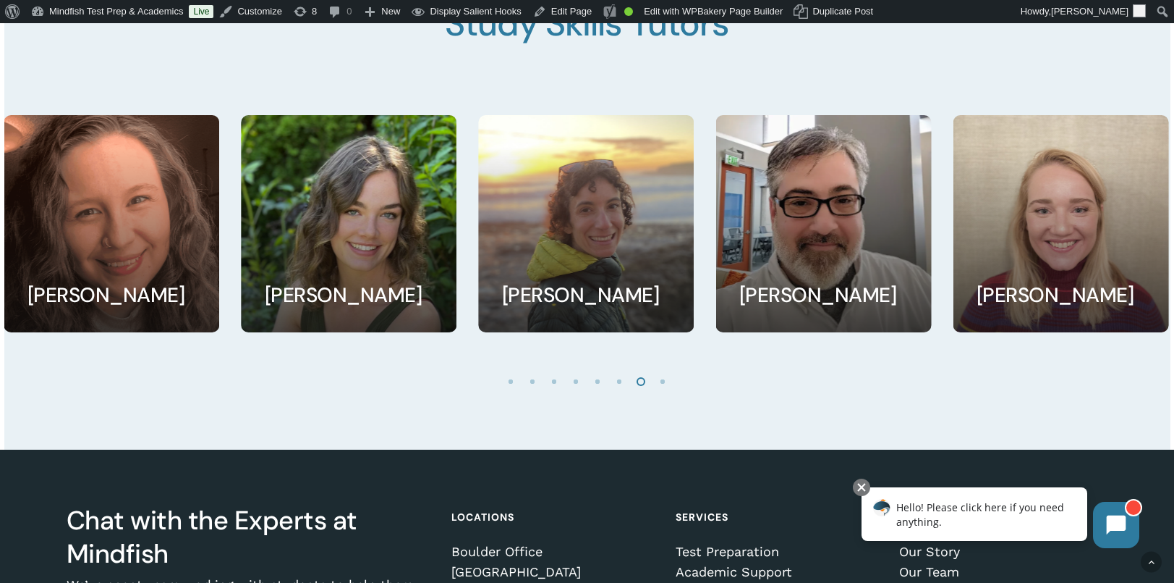
click at [662, 391] on li "Page dot 8" at bounding box center [664, 381] width 22 height 22
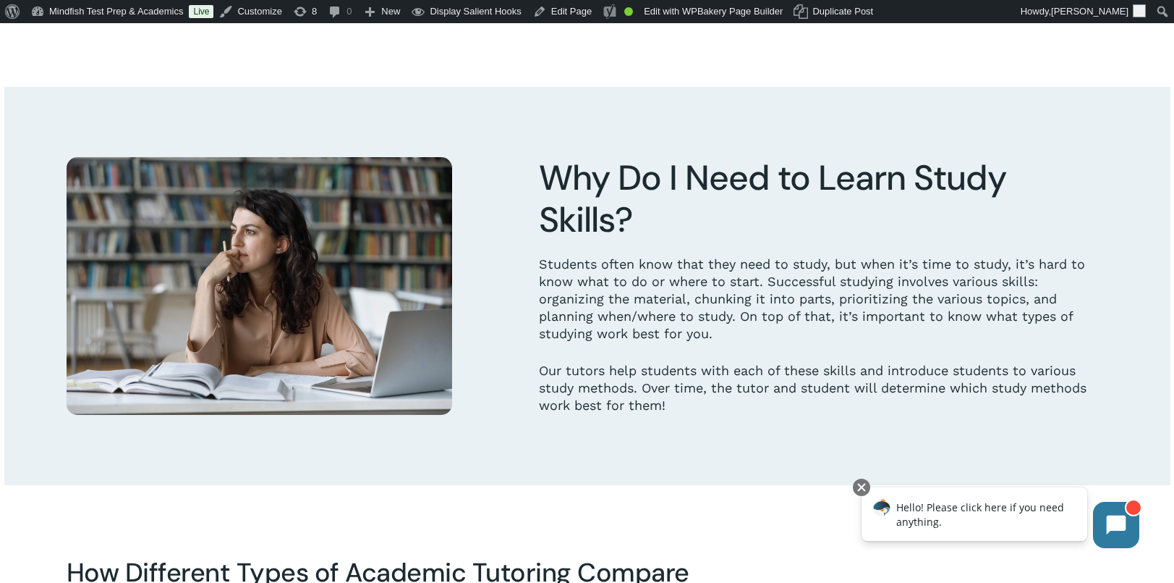
scroll to position [0, 0]
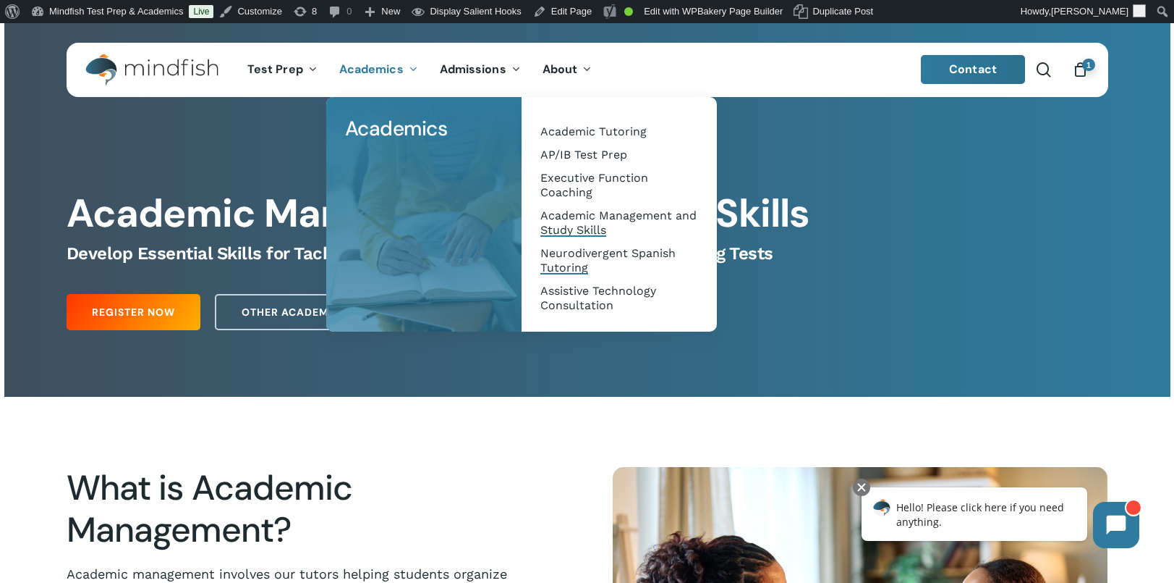
click at [563, 253] on span "Neurodivergent Spanish Tutoring" at bounding box center [608, 260] width 135 height 28
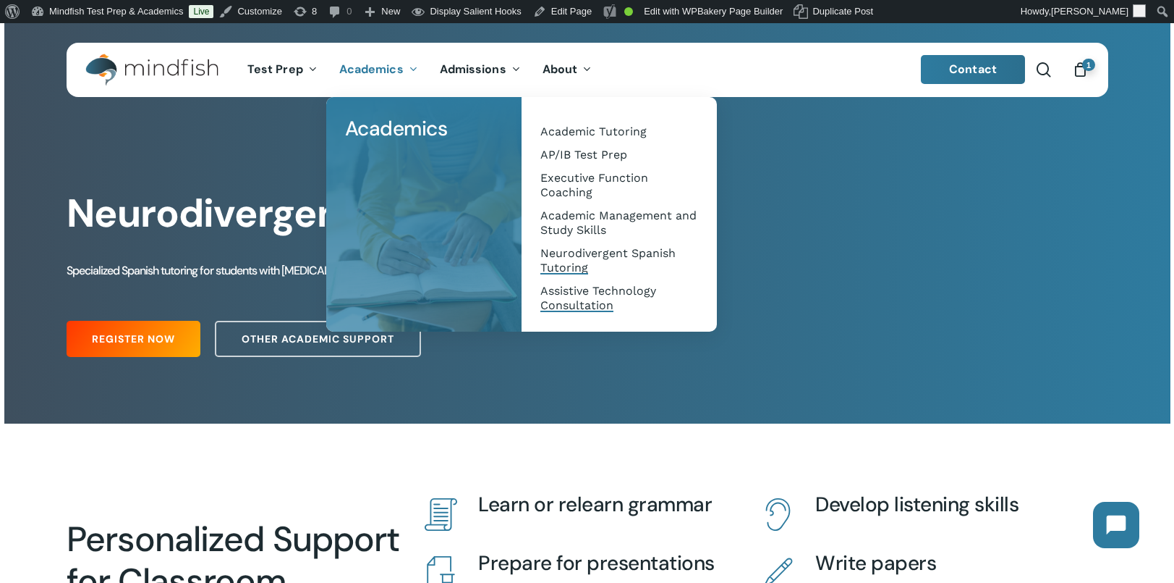
click at [567, 292] on span "Assistive Technology Consultation" at bounding box center [599, 298] width 116 height 28
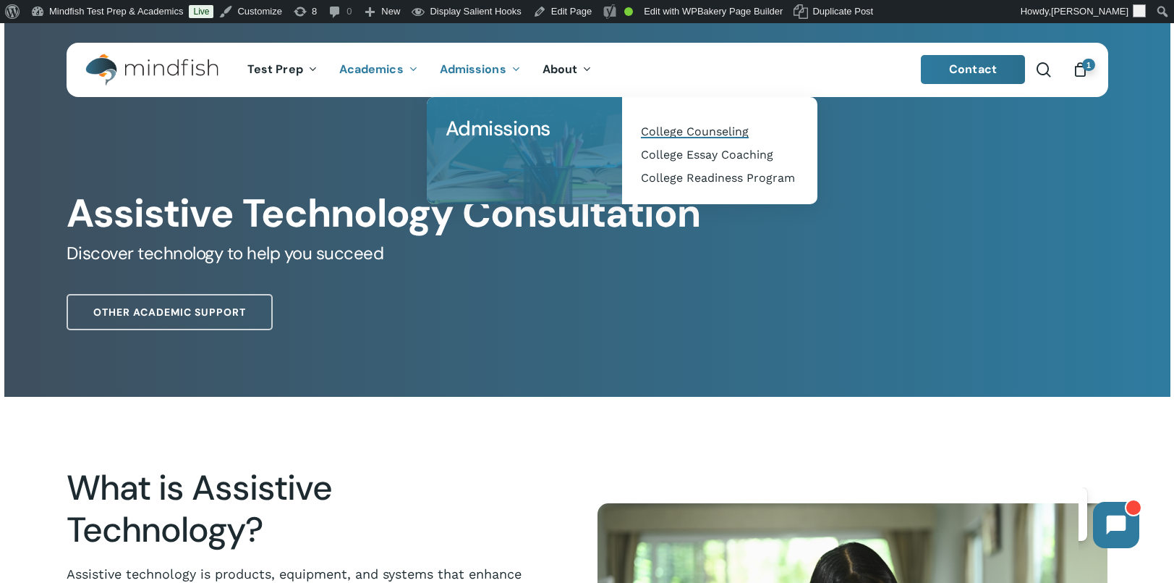
click at [685, 132] on span "College Counseling" at bounding box center [695, 131] width 108 height 14
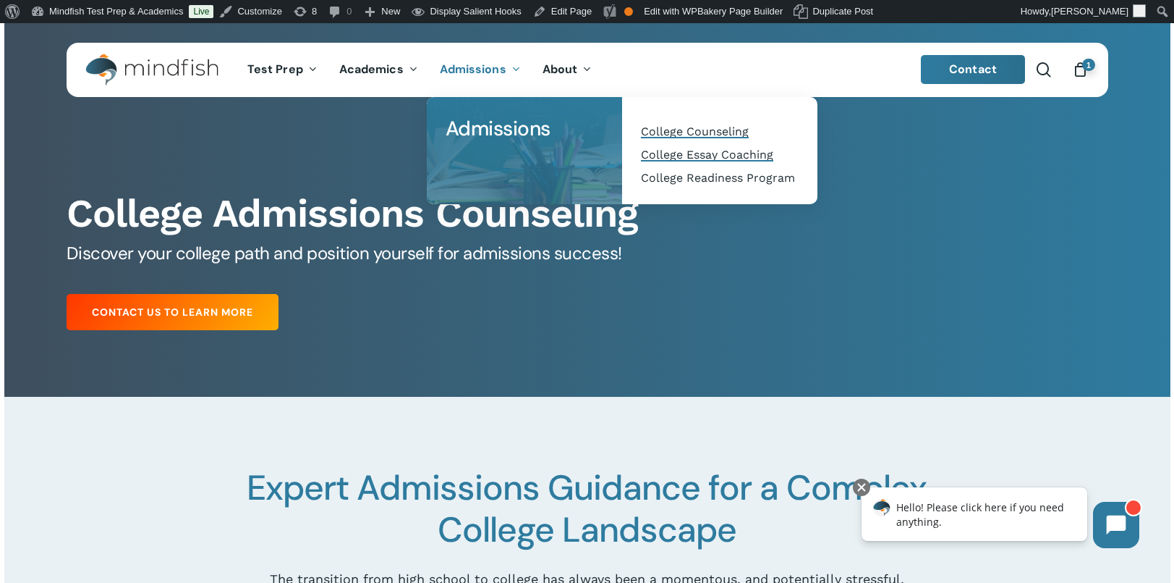
click at [698, 153] on span "College Essay Coaching" at bounding box center [707, 155] width 132 height 14
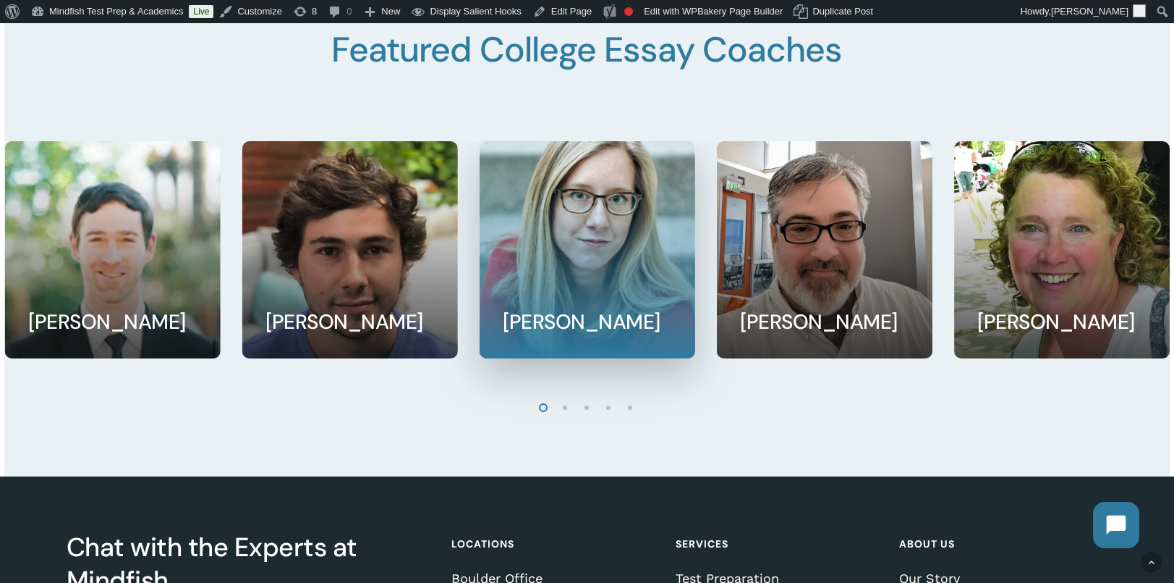
scroll to position [2446, 0]
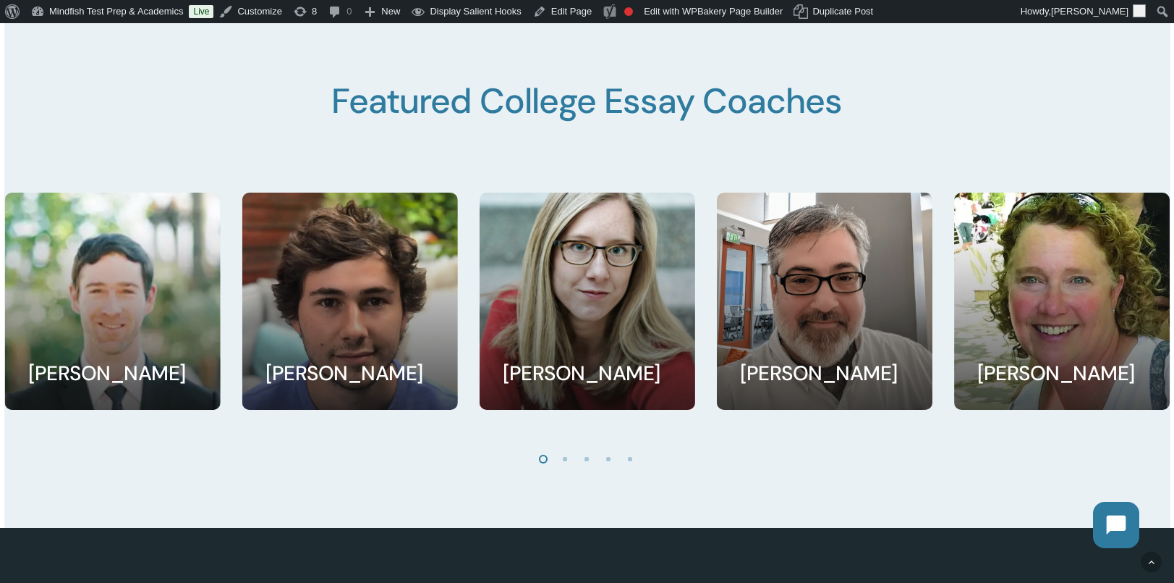
click at [566, 465] on li "Page dot 2" at bounding box center [566, 458] width 22 height 22
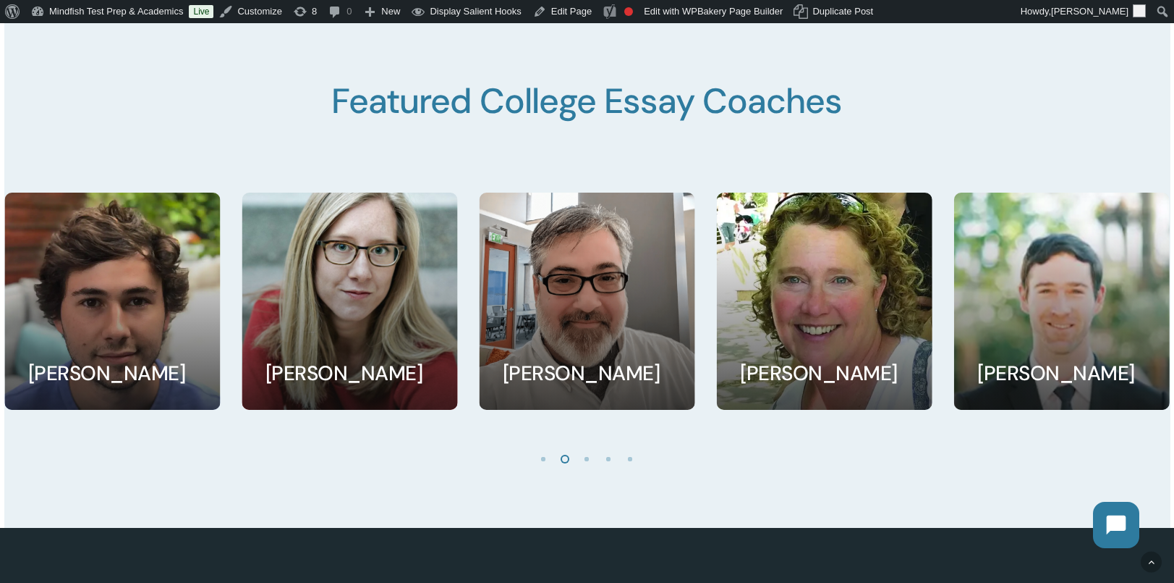
click at [586, 466] on li "Page dot 3" at bounding box center [588, 458] width 22 height 22
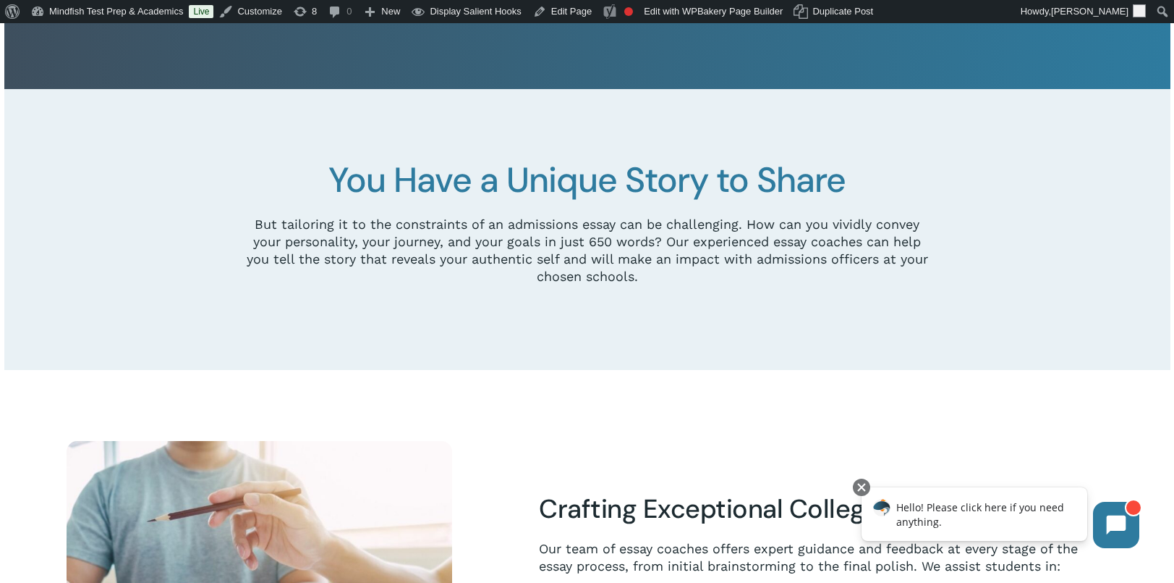
scroll to position [0, 0]
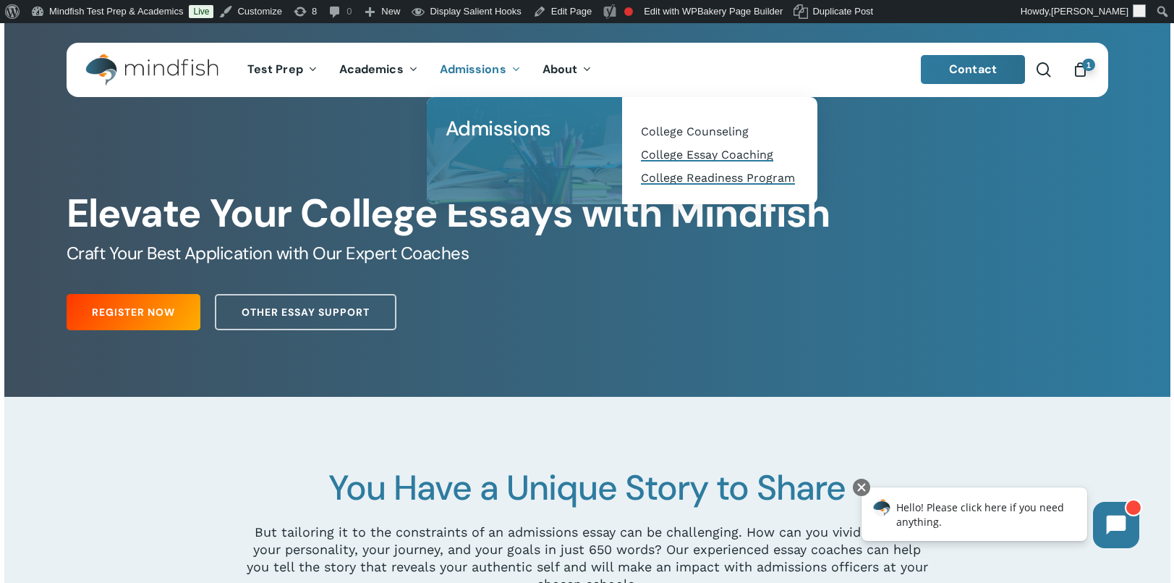
click at [698, 177] on span "College Readiness Program" at bounding box center [718, 178] width 154 height 14
